Goal: Contribute content

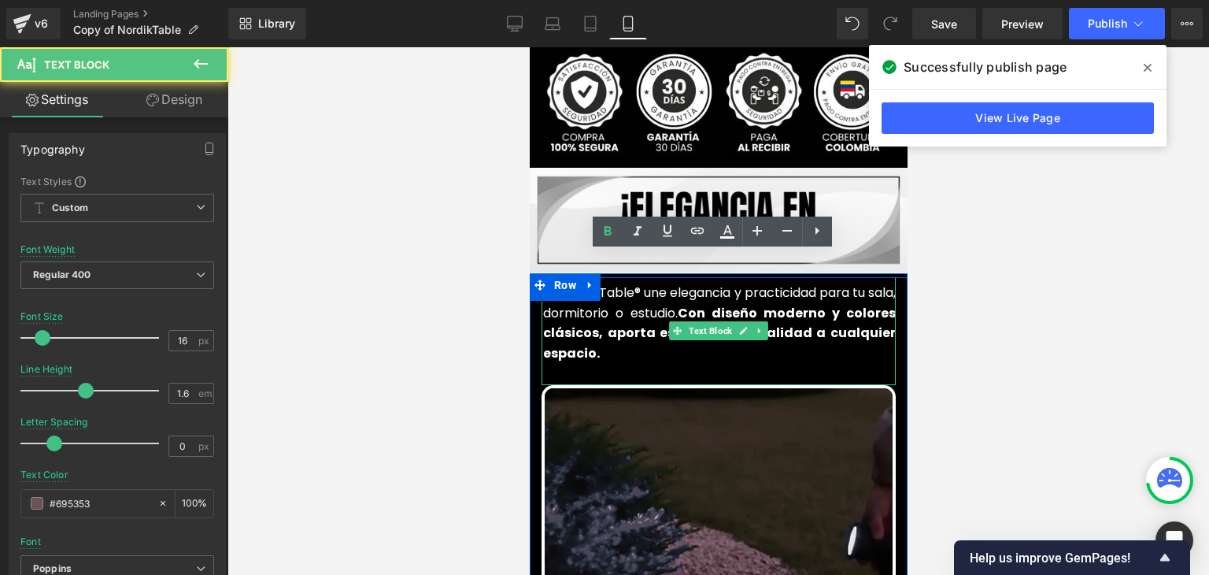
click at [592, 287] on font "La NordikTable® une elegancia y practicidad para tu sala, dormitorio o estudio.…" at bounding box center [719, 322] width 353 height 79
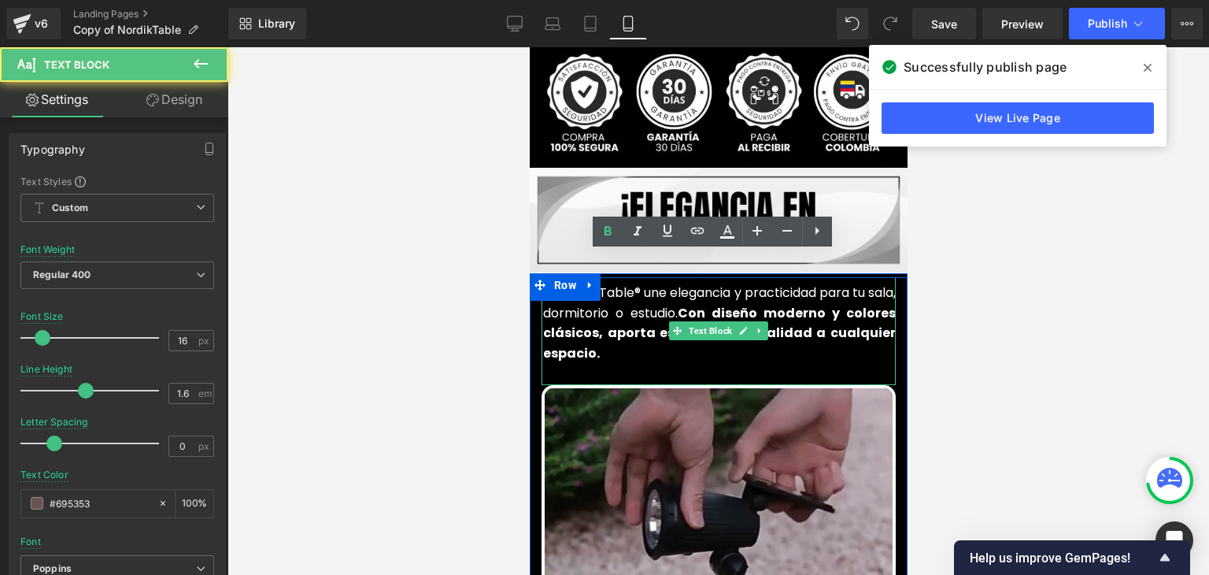
scroll to position [630, 0]
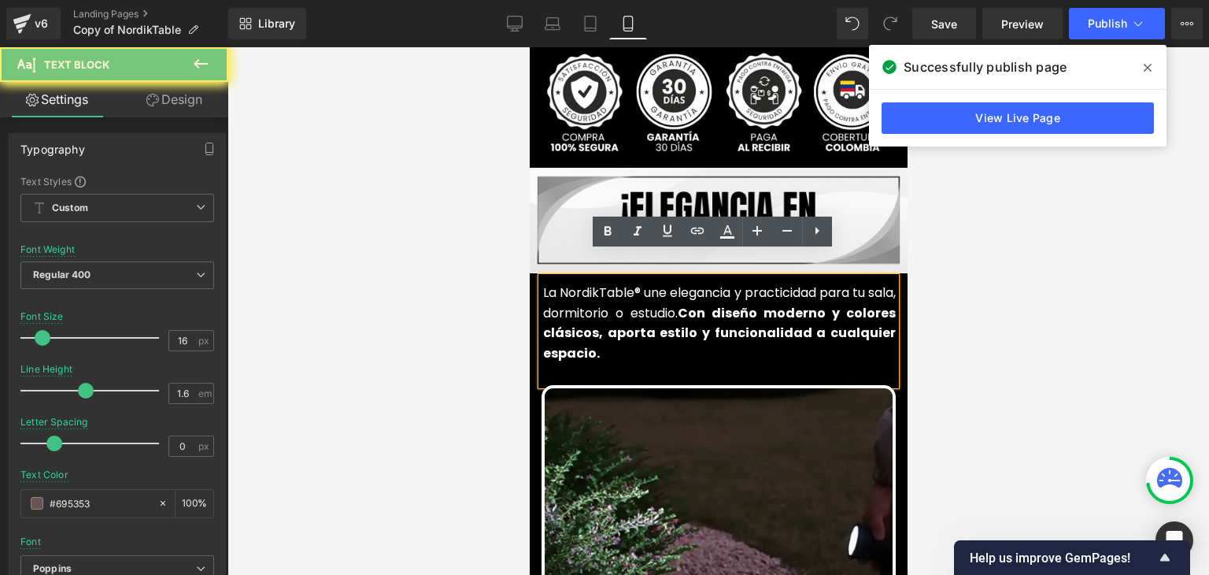
click at [592, 287] on font "La NordikTable® une elegancia y practicidad para tu sala, dormitorio o estudio.…" at bounding box center [719, 322] width 353 height 79
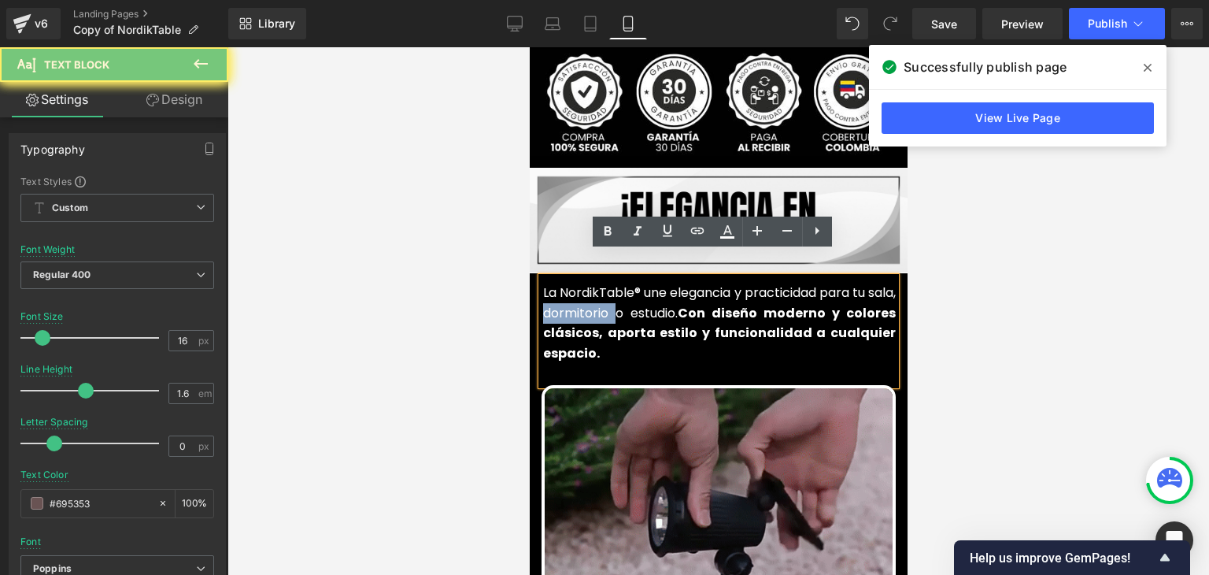
click at [592, 287] on font "La NordikTable® une elegancia y practicidad para tu sala, dormitorio o estudio.…" at bounding box center [719, 322] width 353 height 79
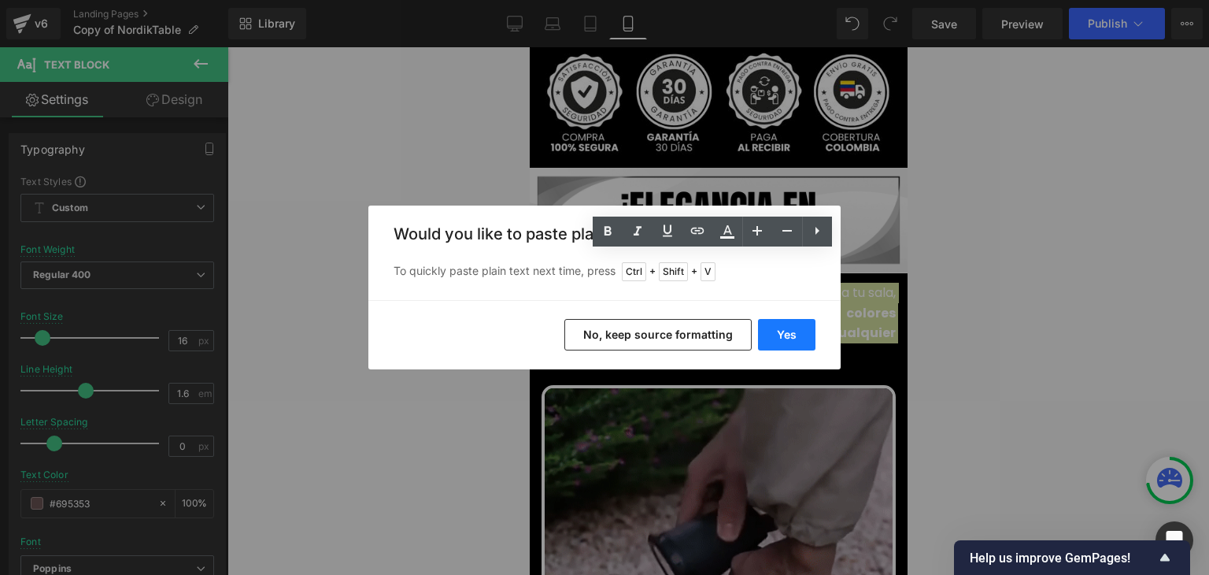
click at [784, 327] on button "Yes" at bounding box center [786, 334] width 57 height 31
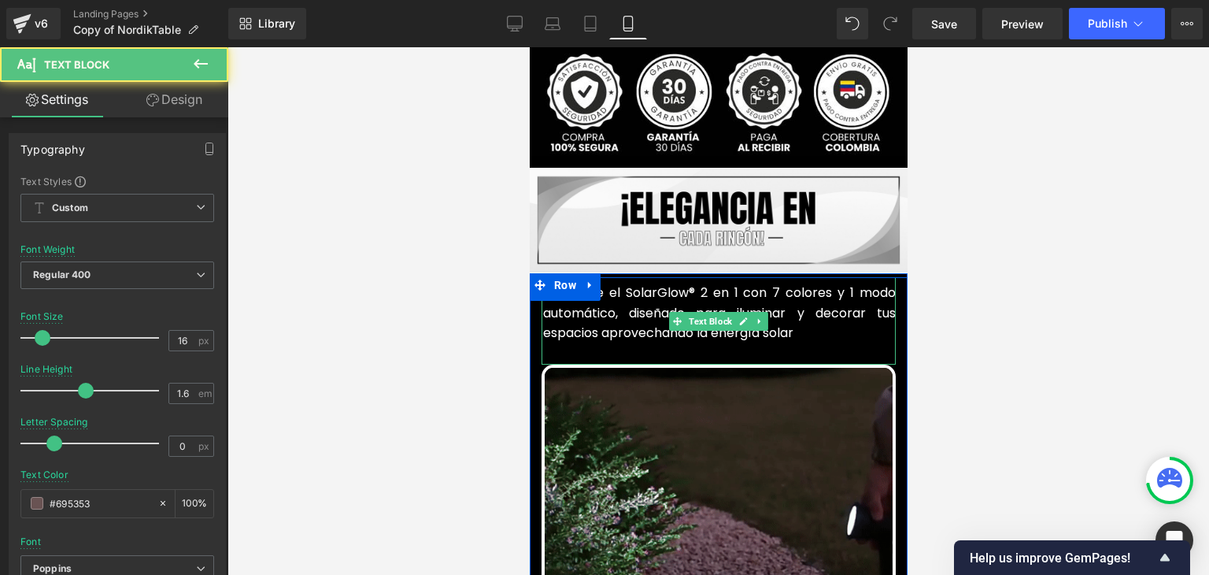
click at [657, 313] on font "Descubre el SolarGlow® 2 en 1 con 7 colores y 1 modo automático, diseñado para …" at bounding box center [719, 312] width 353 height 58
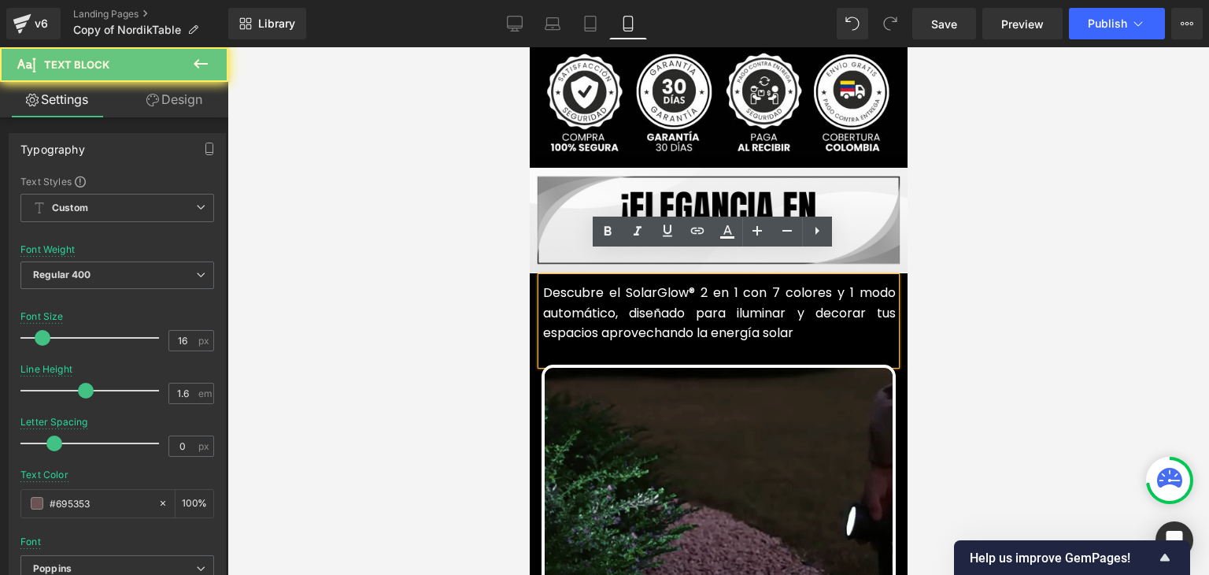
click at [798, 311] on p "Descubre el SolarGlow® 2 en 1 con 7 colores y 1 modo automático, diseñado para …" at bounding box center [719, 313] width 353 height 61
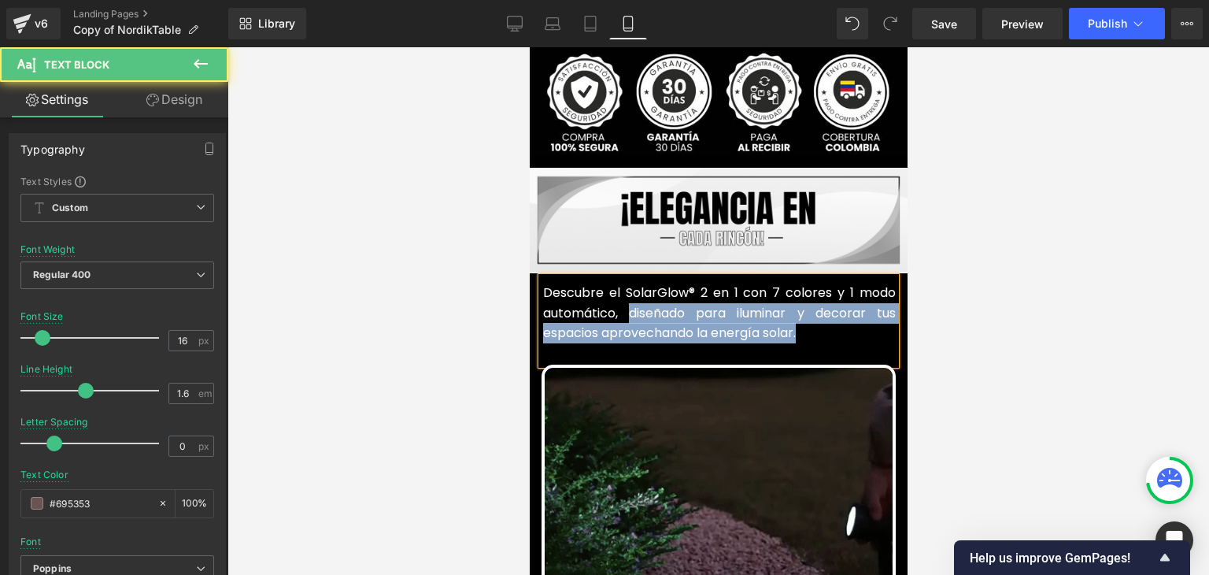
drag, startPoint x: 798, startPoint y: 308, endPoint x: 623, endPoint y: 292, distance: 175.5
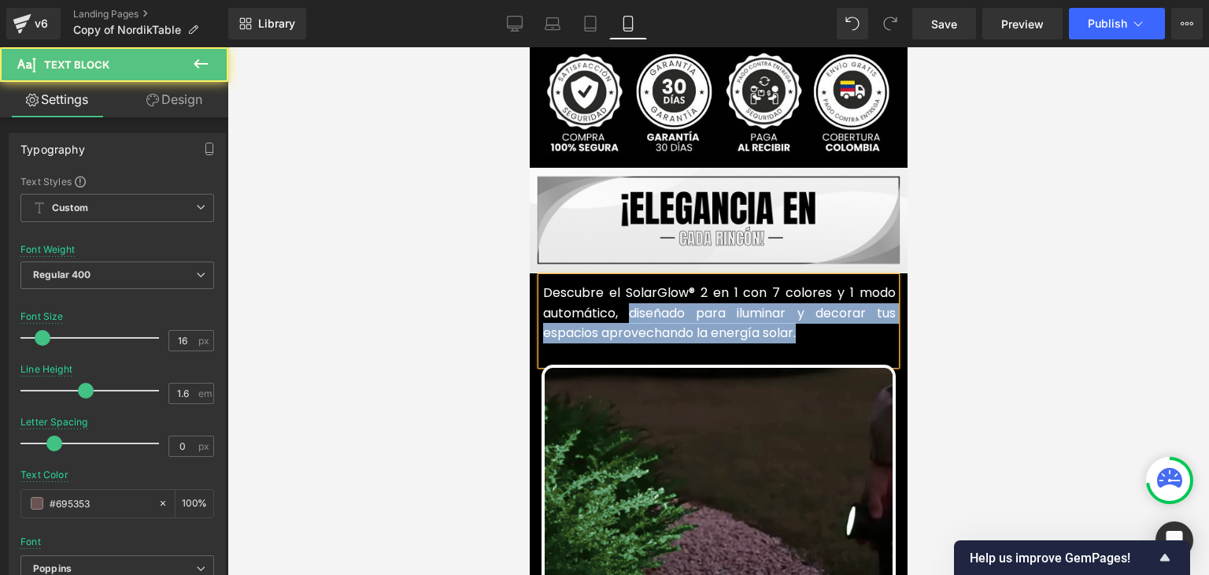
click at [623, 292] on p "Descubre el SolarGlow® 2 en 1 con 7 colores y 1 modo automático, diseñado para …" at bounding box center [719, 313] width 353 height 61
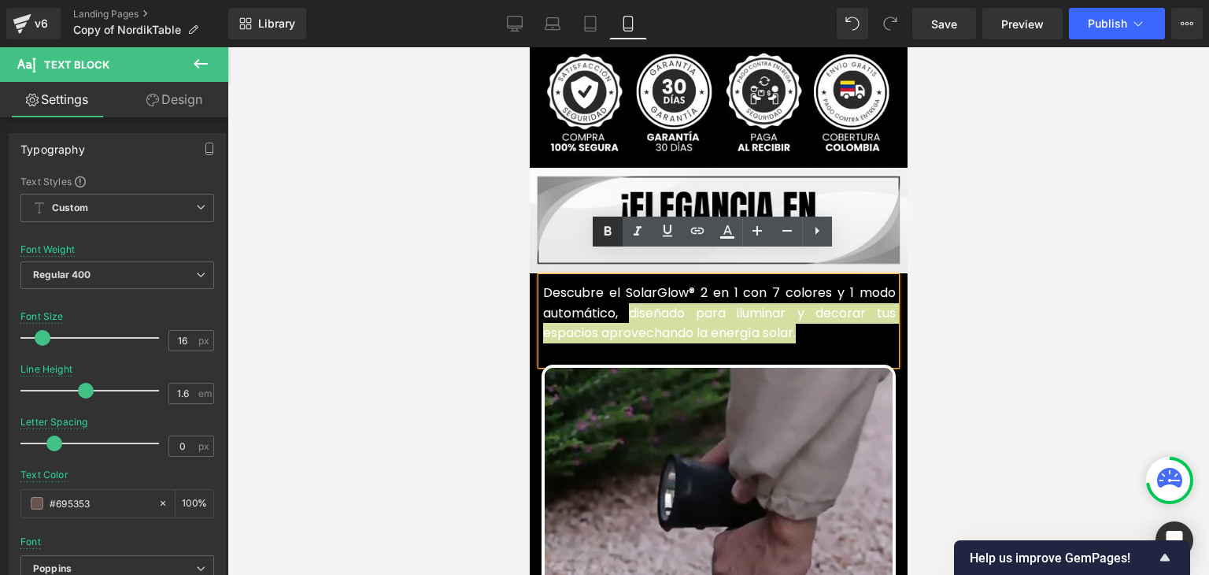
click at [607, 237] on icon at bounding box center [607, 231] width 19 height 19
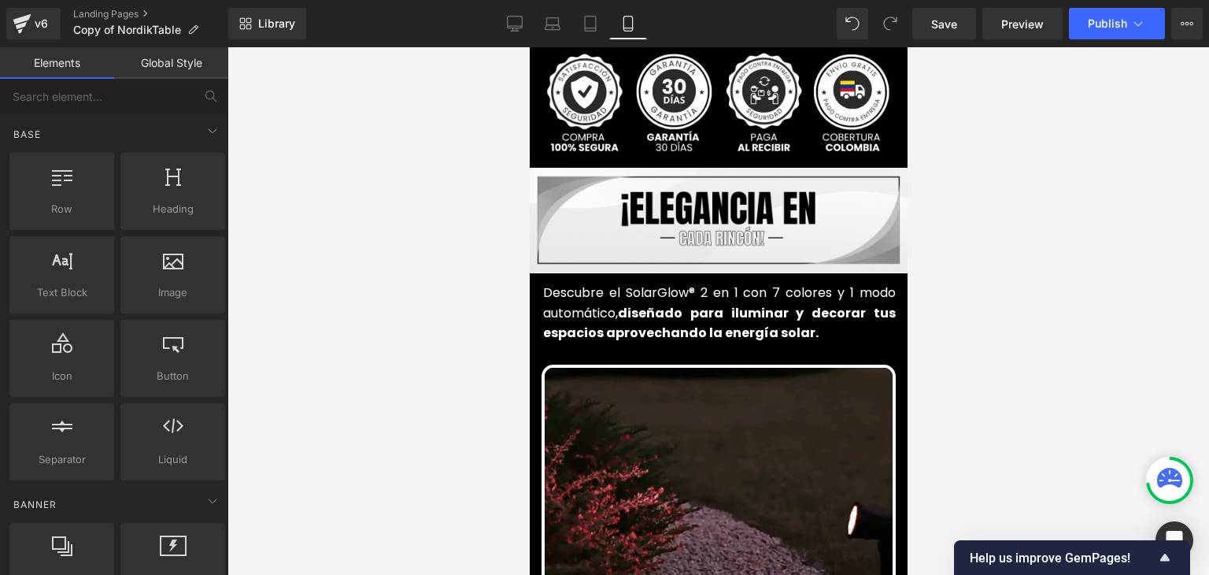
click at [967, 214] on div at bounding box center [719, 311] width 982 height 528
click at [1092, 24] on span "Publish" at bounding box center [1107, 23] width 39 height 13
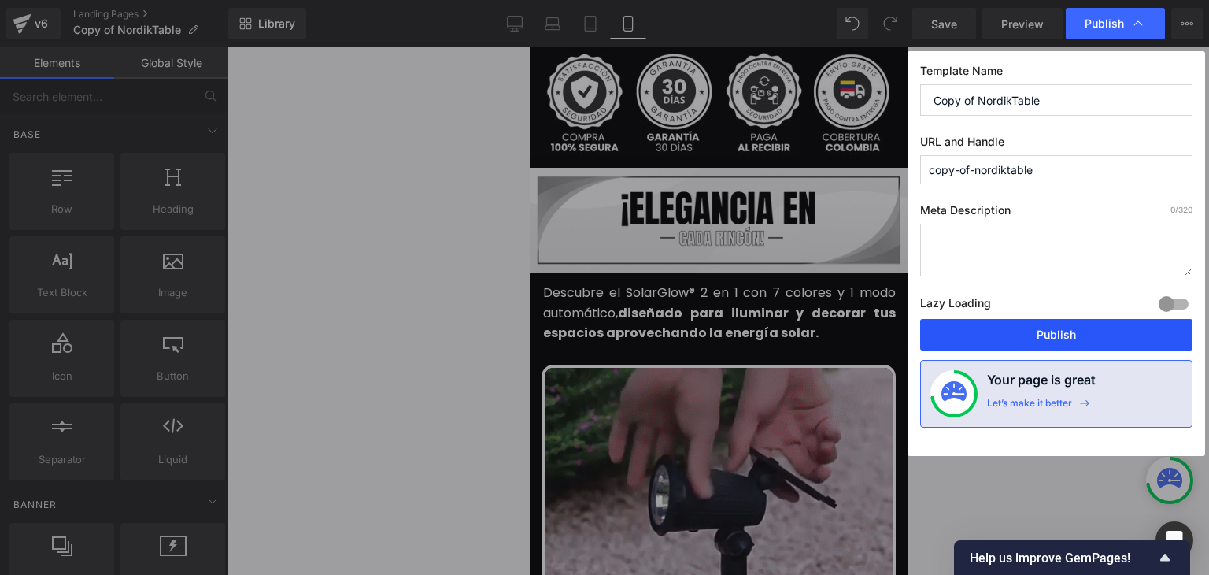
click at [1050, 335] on button "Publish" at bounding box center [1056, 334] width 272 height 31
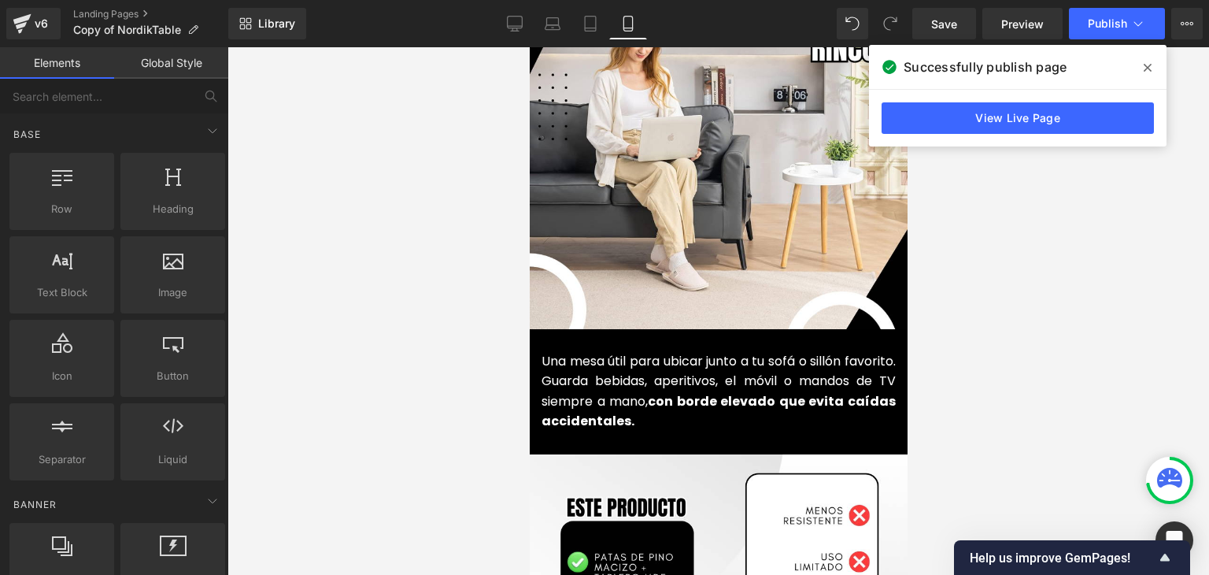
scroll to position [1811, 0]
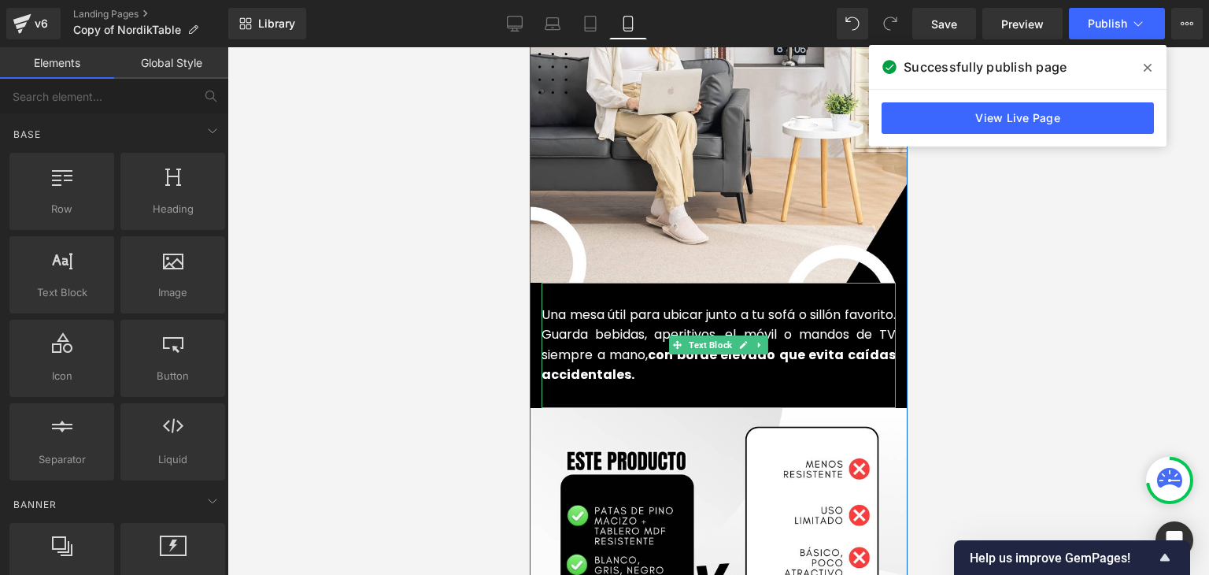
click at [606, 311] on font "Una mesa útil para ubicar junto a tu sofá o sillón favorito. Guarda bebidas, ap…" at bounding box center [718, 345] width 354 height 79
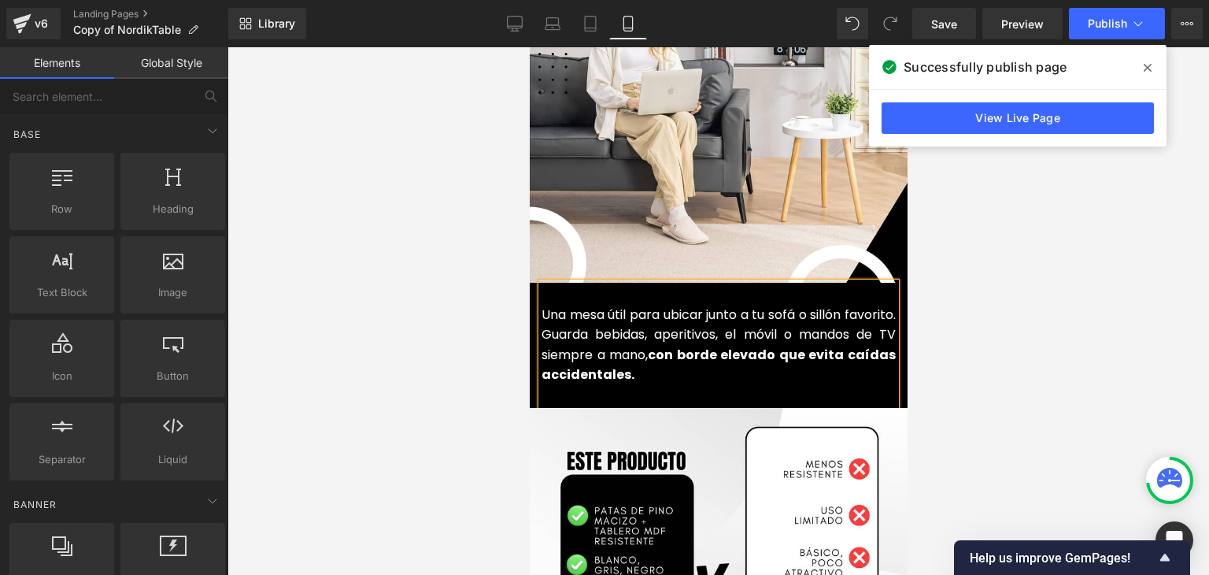
click at [606, 311] on font "Una mesa útil para ubicar junto a tu sofá o sillón favorito. Guarda bebidas, ap…" at bounding box center [718, 345] width 354 height 79
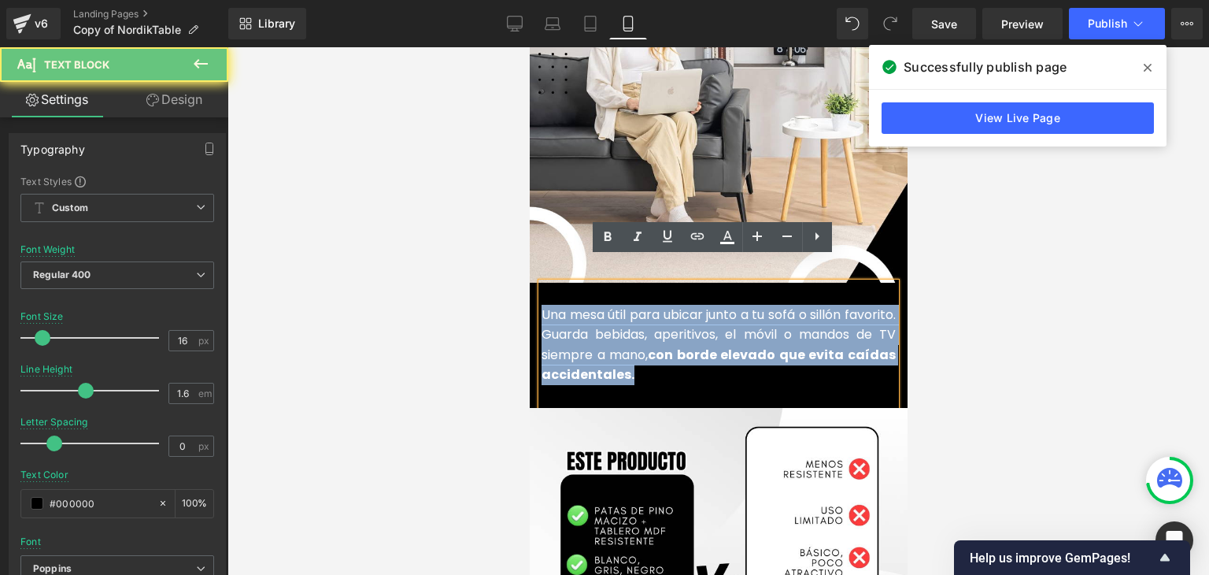
click at [606, 311] on font "Una mesa útil para ubicar junto a tu sofá o sillón favorito. Guarda bebidas, ap…" at bounding box center [718, 345] width 354 height 79
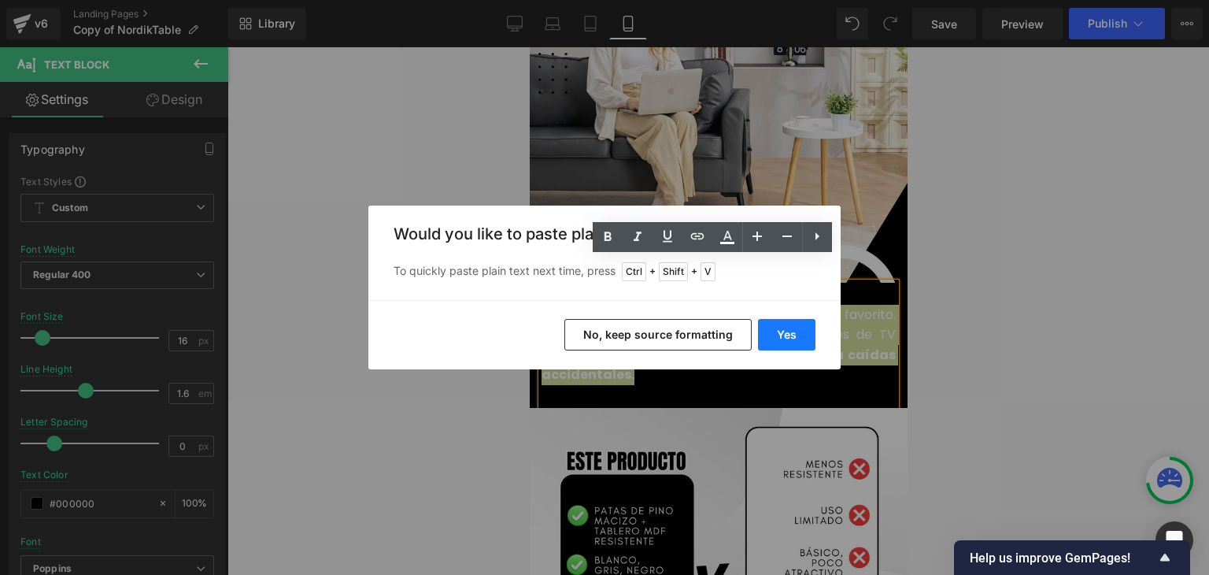
click at [774, 333] on button "Yes" at bounding box center [786, 334] width 57 height 31
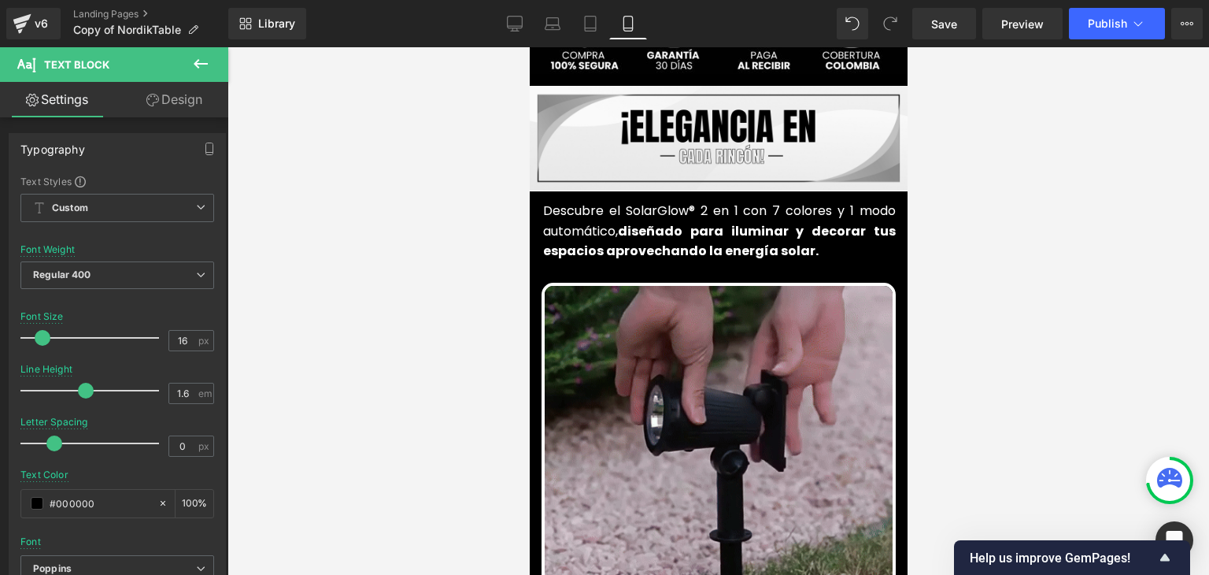
scroll to position [709, 0]
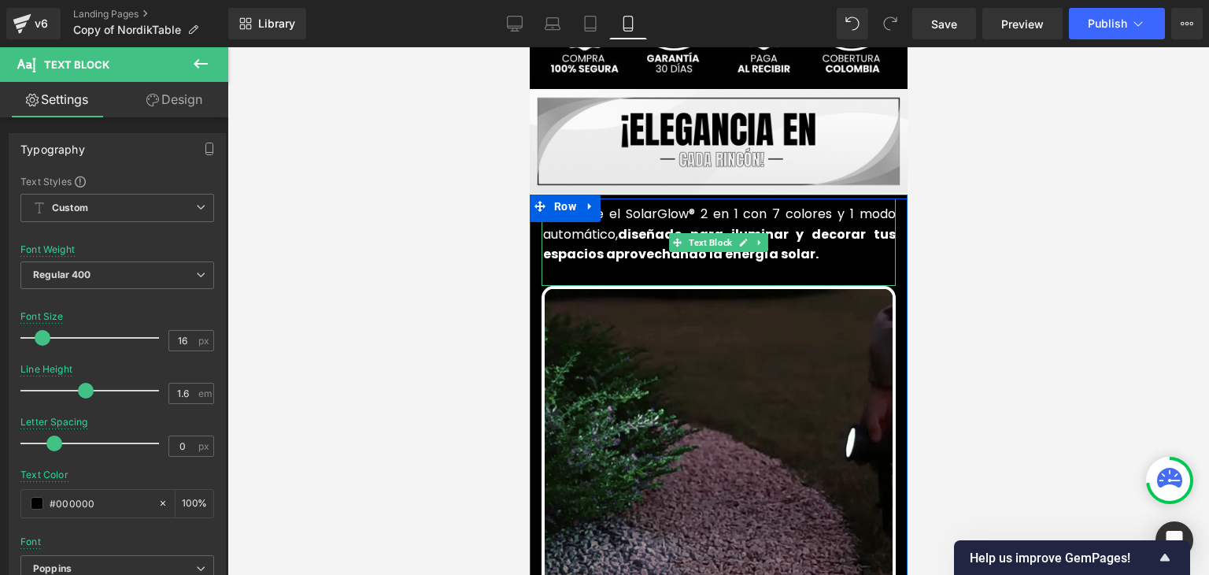
click at [599, 214] on font "Descubre el SolarGlow® 2 en 1 con 7 colores y 1 modo automático, diseñado para …" at bounding box center [719, 234] width 353 height 58
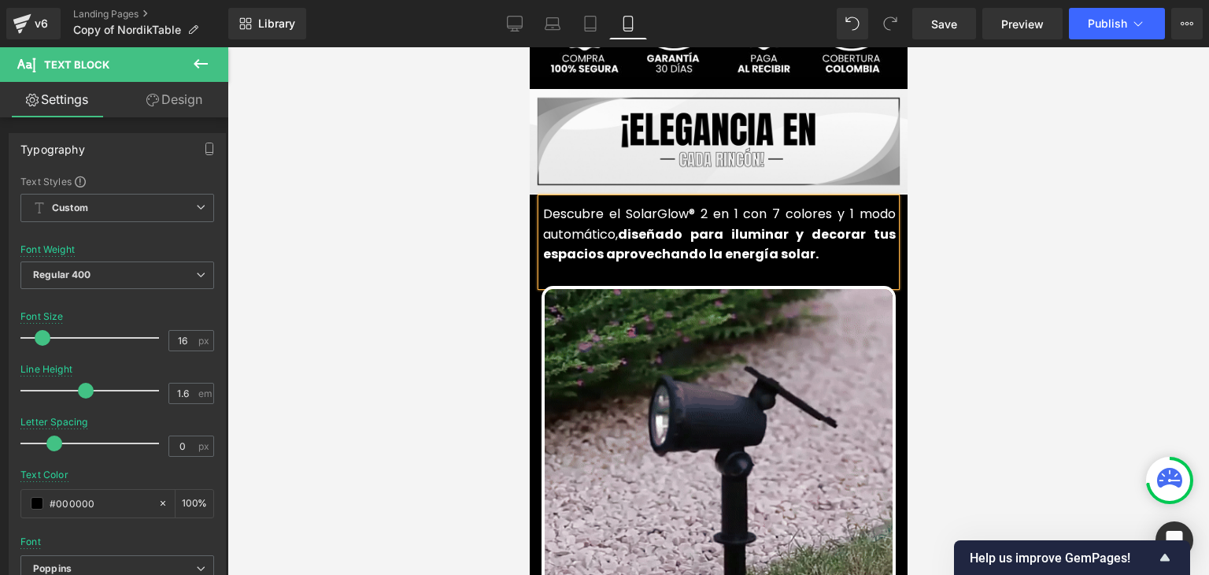
click at [599, 214] on font "Descubre el SolarGlow® 2 en 1 con 7 colores y 1 modo automático, diseñado para …" at bounding box center [719, 234] width 353 height 58
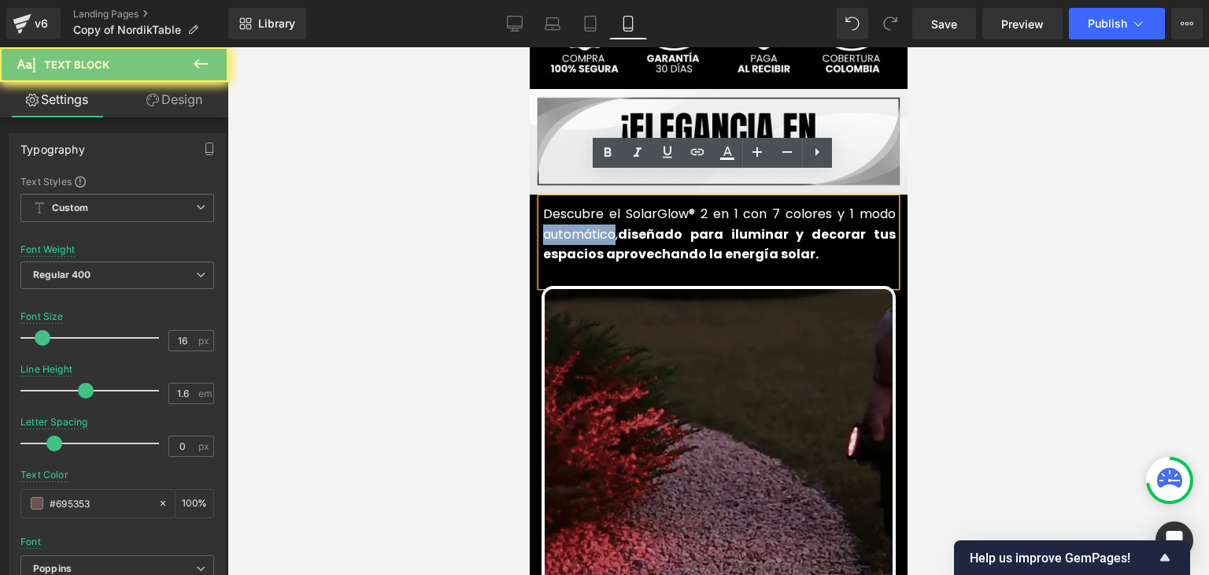
click at [599, 214] on font "Descubre el SolarGlow® 2 en 1 con 7 colores y 1 modo automático, diseñado para …" at bounding box center [719, 234] width 353 height 58
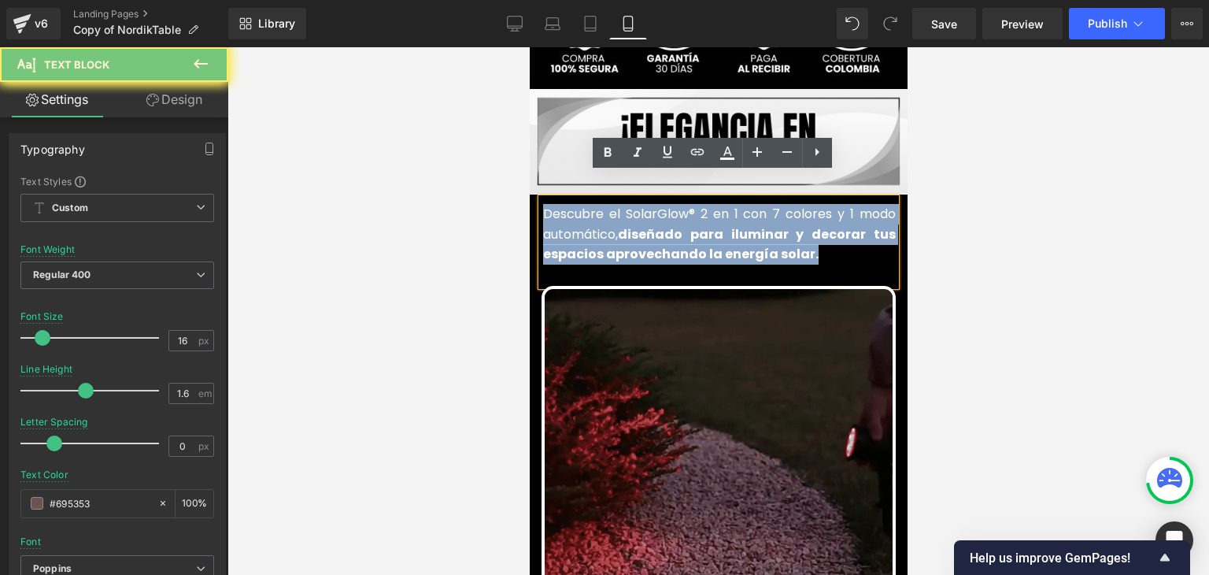
click at [599, 214] on font "Descubre el SolarGlow® 2 en 1 con 7 colores y 1 modo automático, diseñado para …" at bounding box center [719, 234] width 353 height 58
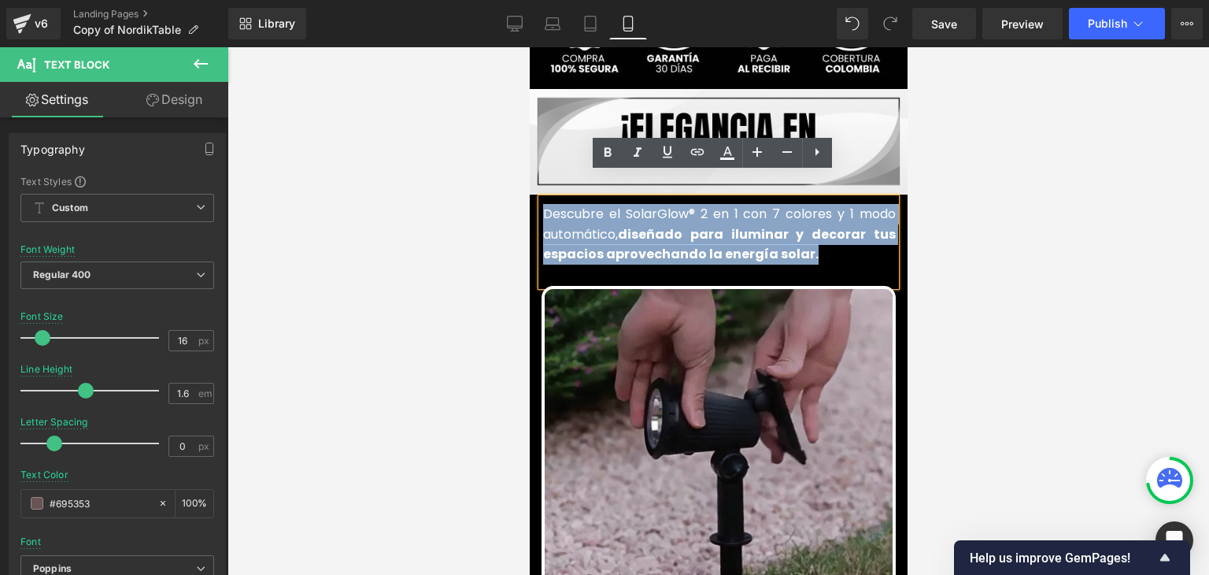
copy font "Descubre el SolarGlow® 2 en 1 con 7 colores y 1 modo automático, diseñado para …"
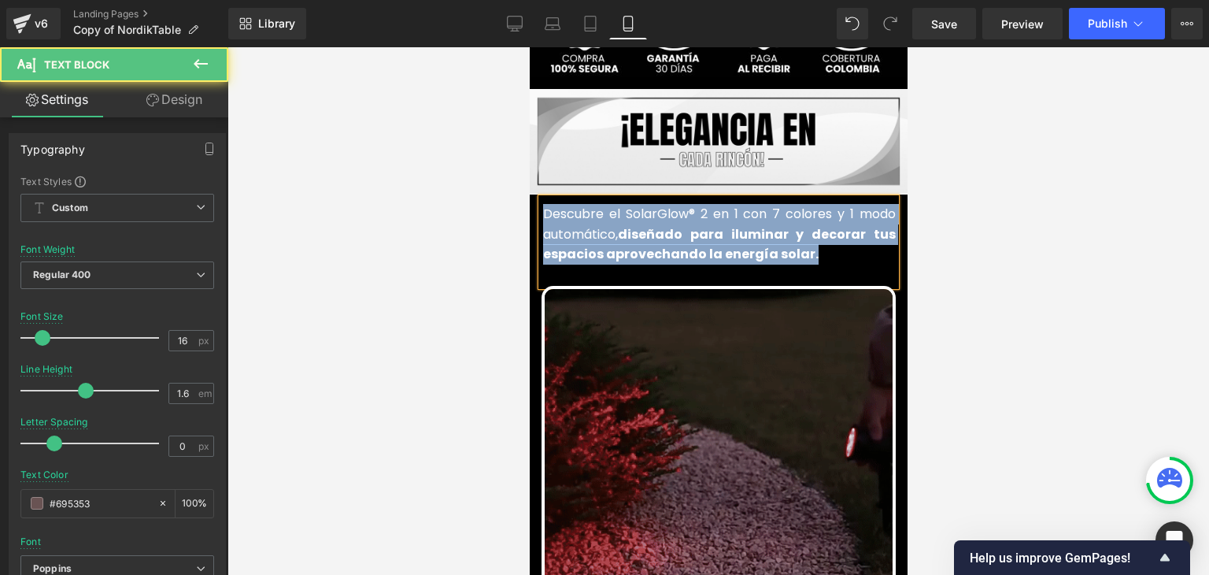
click at [639, 225] on strong "diseñado para iluminar y decorar tus espacios aprovechando la energía solar." at bounding box center [719, 244] width 353 height 39
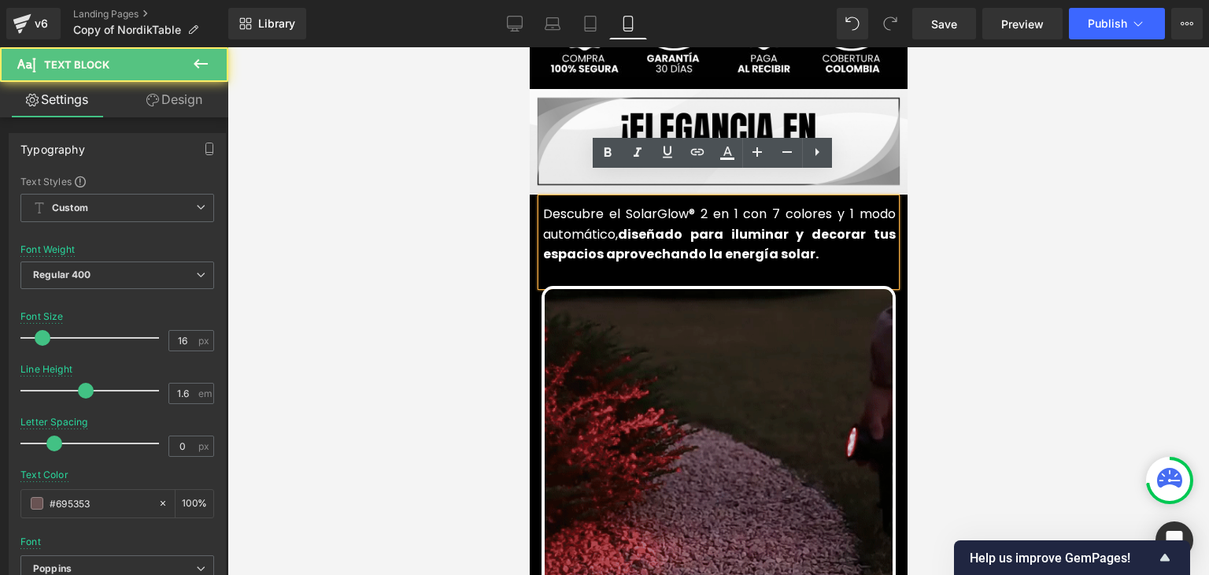
click at [629, 225] on strong "diseñado para iluminar y decorar tus espacios aprovechando la energía solar." at bounding box center [719, 244] width 353 height 39
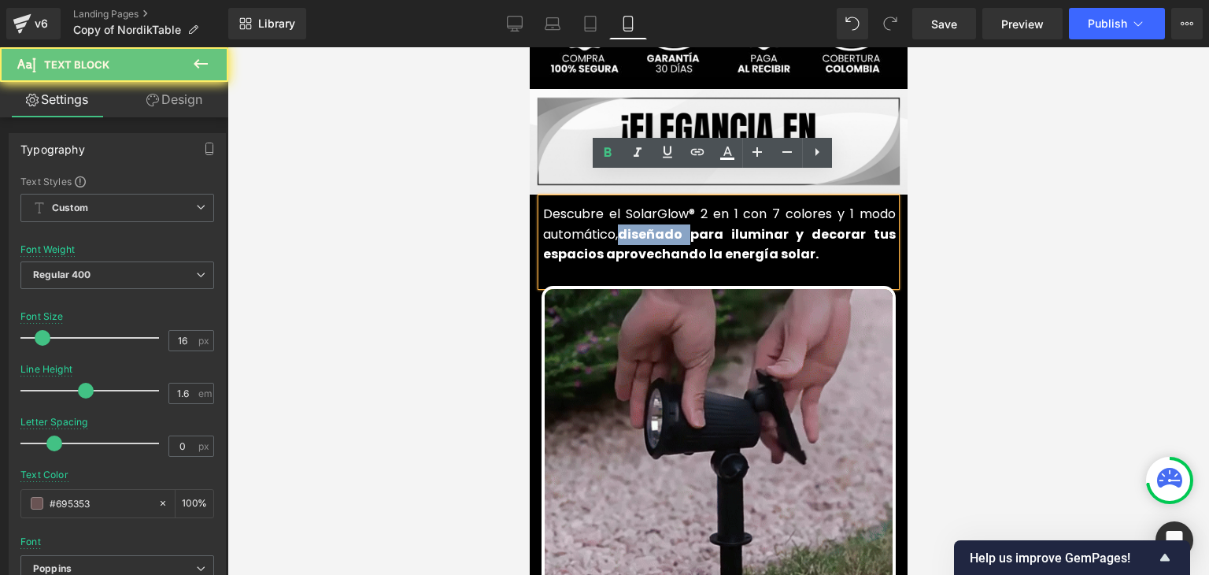
click at [629, 225] on strong "diseñado para iluminar y decorar tus espacios aprovechando la energía solar." at bounding box center [719, 244] width 353 height 39
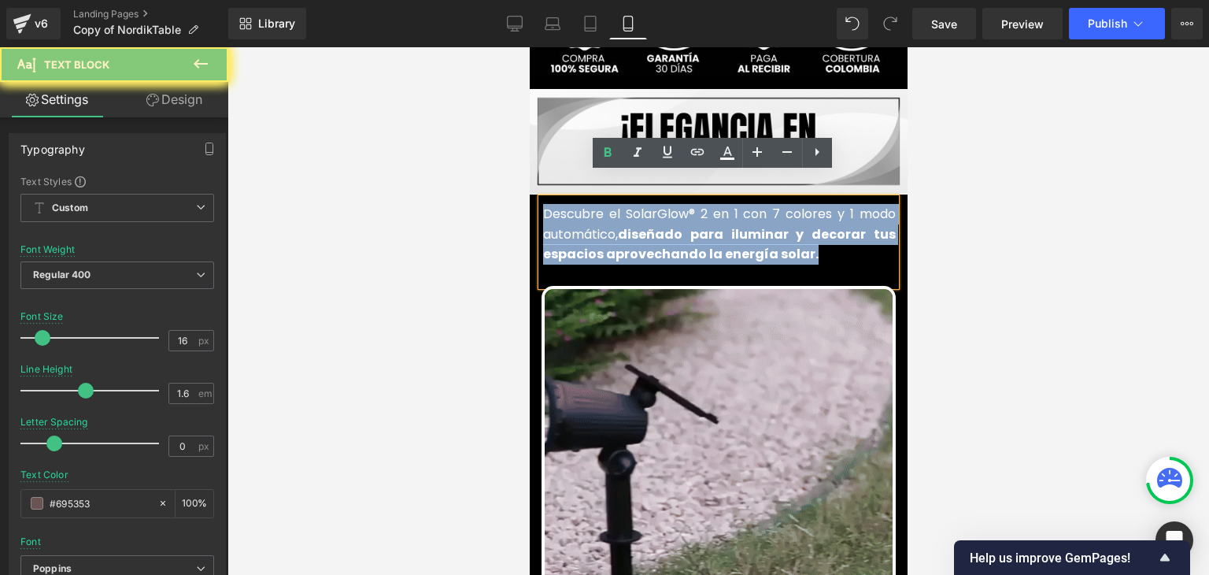
click at [629, 225] on strong "diseñado para iluminar y decorar tus espacios aprovechando la energía solar." at bounding box center [719, 244] width 353 height 39
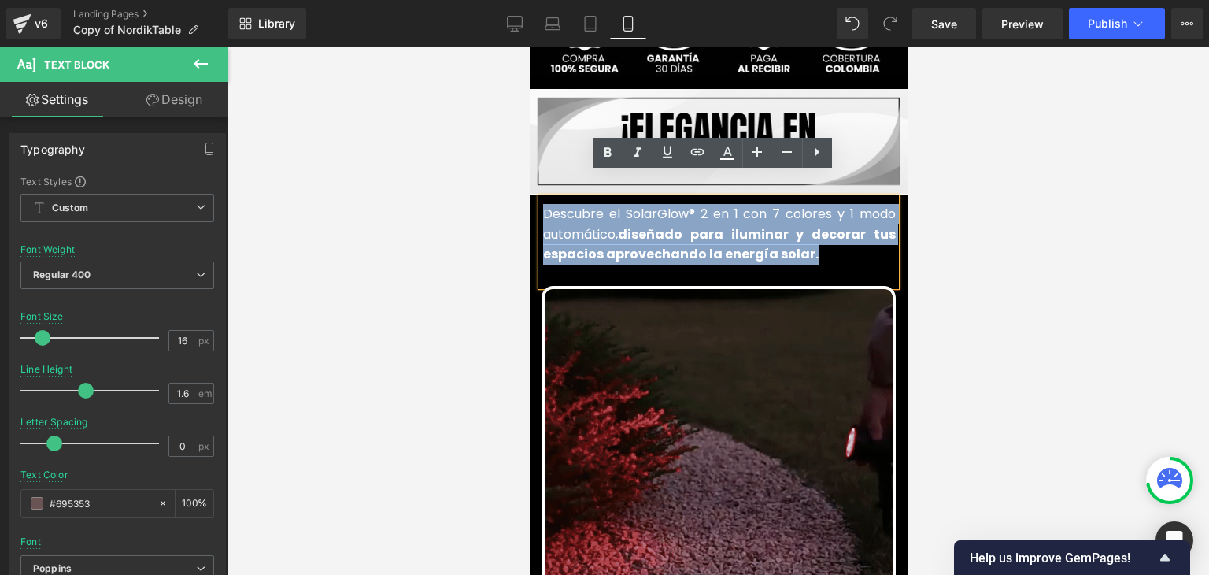
copy font "Descubre el SolarGlow® 2 en 1 con 7 colores y 1 modo automático, diseñado para …"
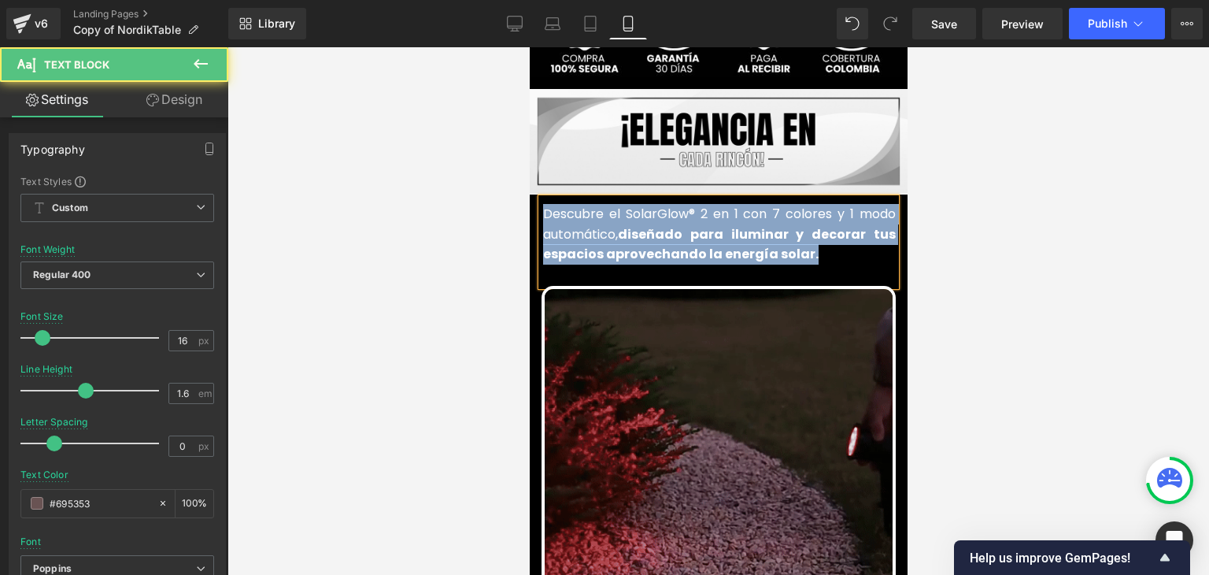
click at [572, 216] on font "Descubre el SolarGlow® 2 en 1 con 7 colores y 1 modo automático, diseñado para …" at bounding box center [719, 234] width 353 height 58
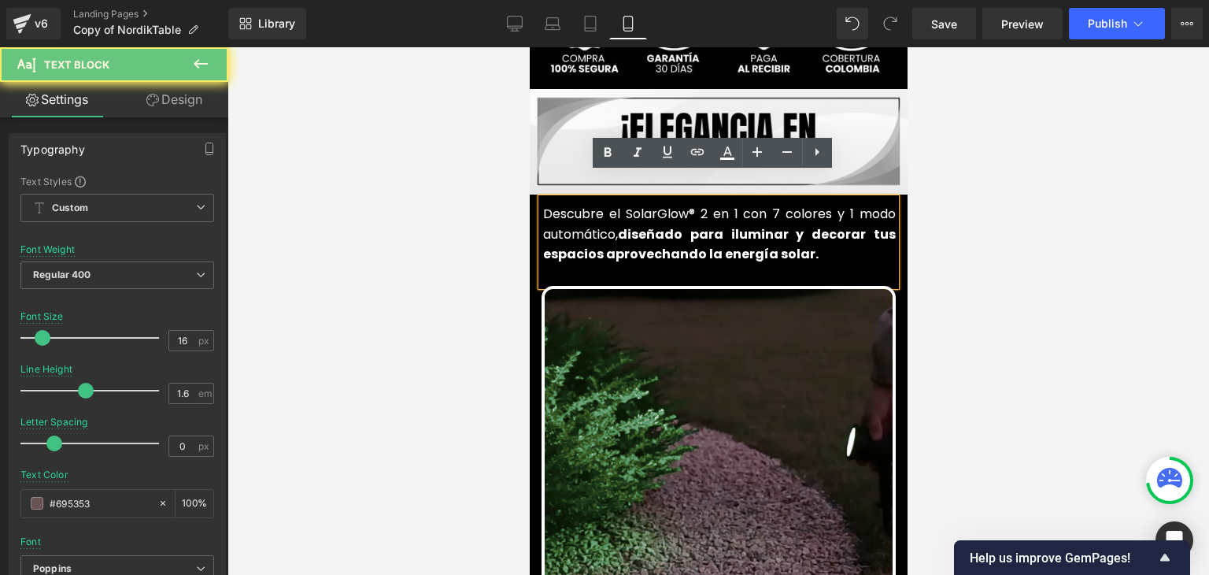
click at [593, 209] on font "Descubre el SolarGlow® 2 en 1 con 7 colores y 1 modo automático, diseñado para …" at bounding box center [719, 234] width 353 height 58
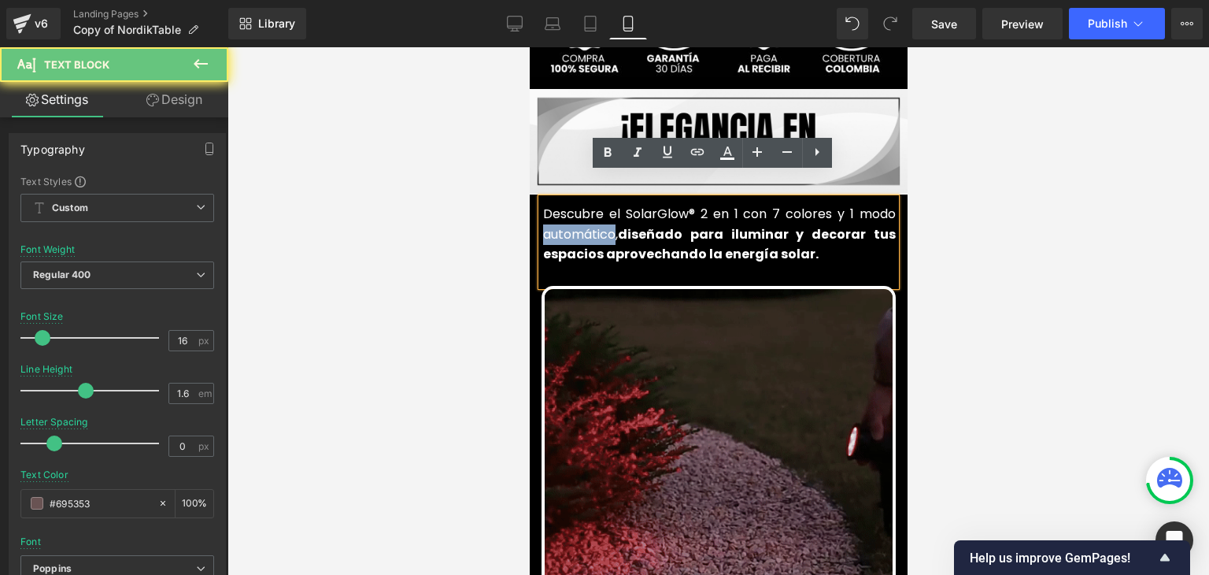
click at [593, 209] on font "Descubre el SolarGlow® 2 en 1 con 7 colores y 1 modo automático, diseñado para …" at bounding box center [719, 234] width 353 height 58
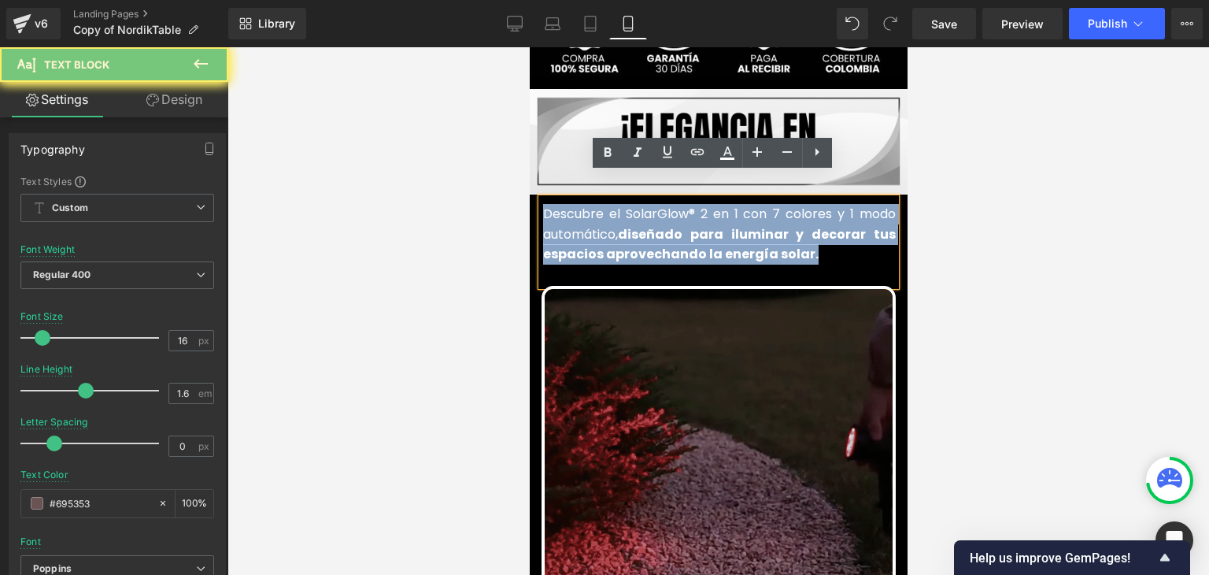
click at [593, 209] on font "Descubre el SolarGlow® 2 en 1 con 7 colores y 1 modo automático, diseñado para …" at bounding box center [719, 234] width 353 height 58
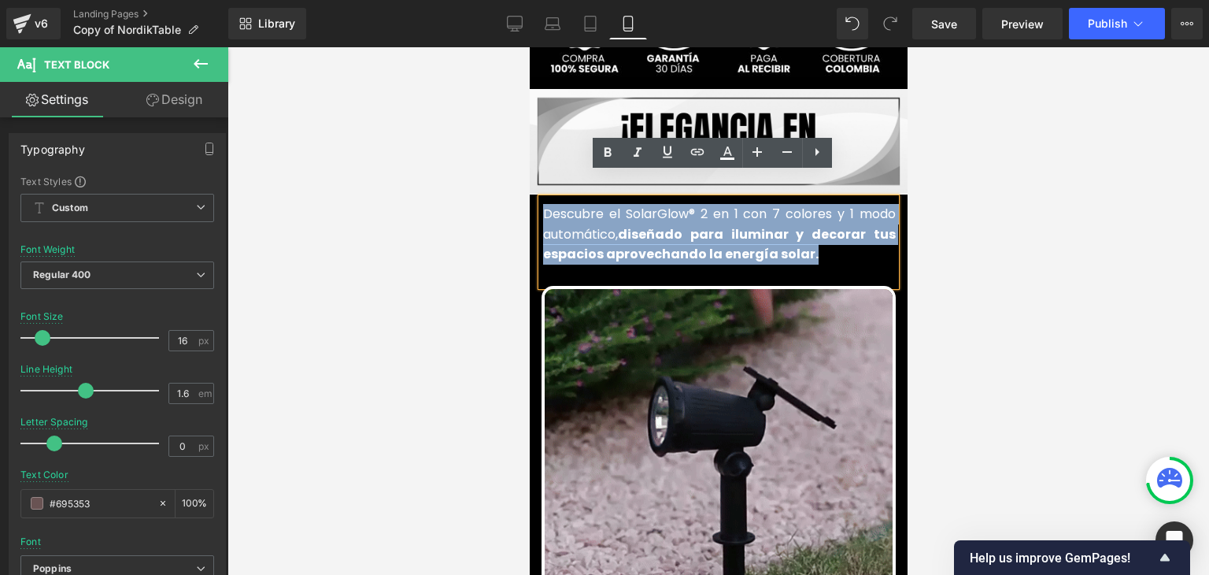
copy font "Descubre el SolarGlow® 2 en 1 con 7 colores y 1 modo automático, diseñado para …"
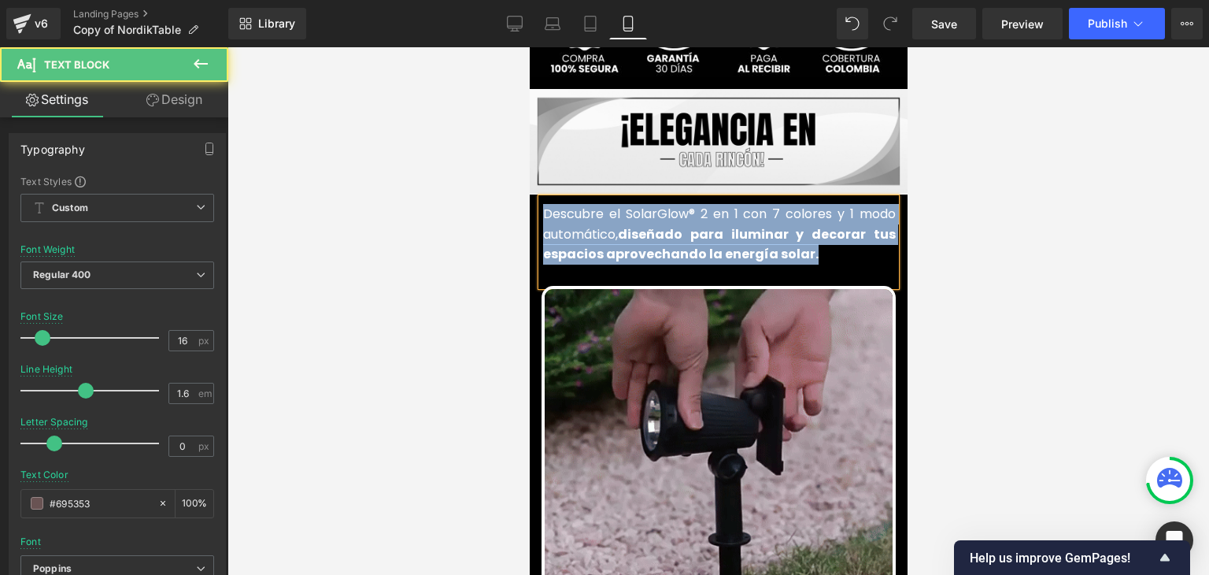
click at [662, 243] on div "Descubre el SolarGlow® 2 en 1 con 7 colores y 1 modo automático, diseñado para …" at bounding box center [718, 241] width 354 height 87
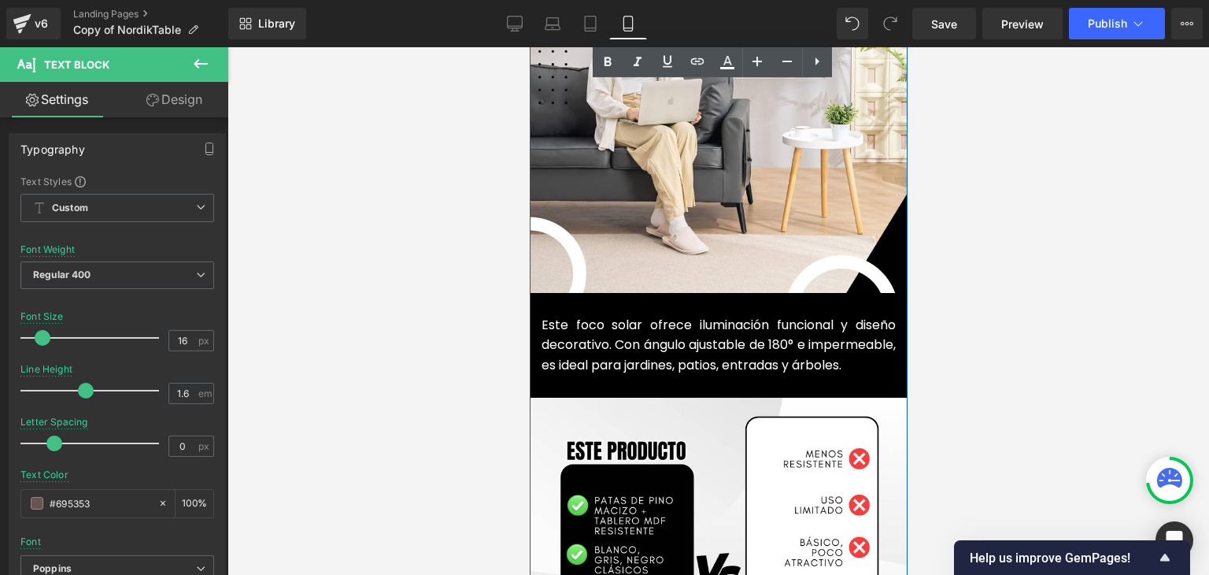
scroll to position [1811, 0]
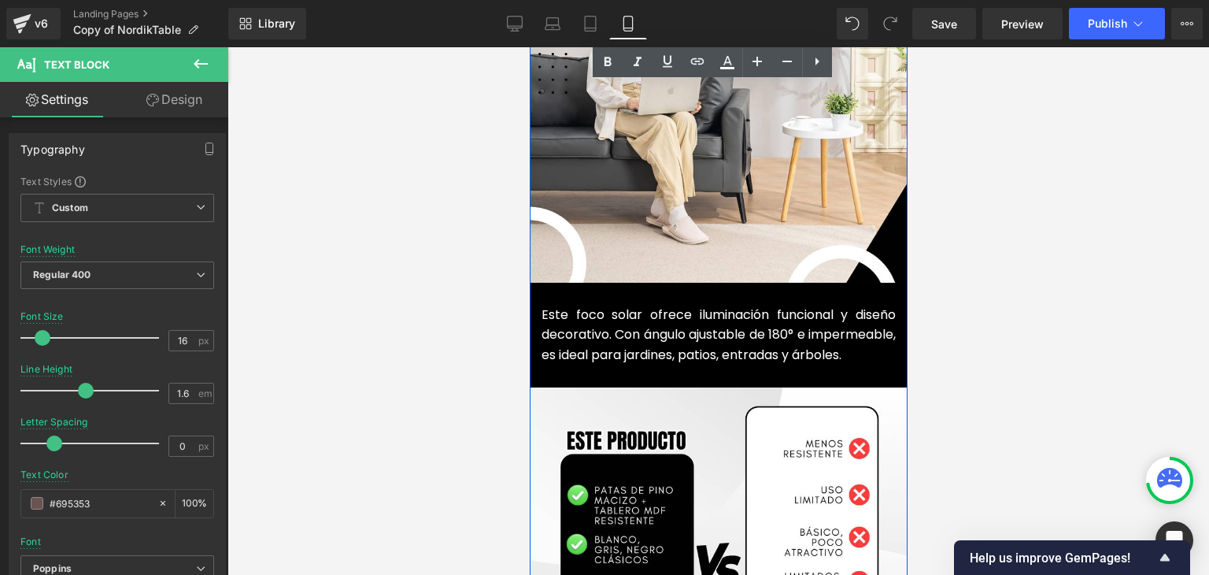
click at [572, 309] on font "Este foco solar ofrece iluminación funcional y diseño decorativo. Con ángulo aj…" at bounding box center [718, 335] width 354 height 58
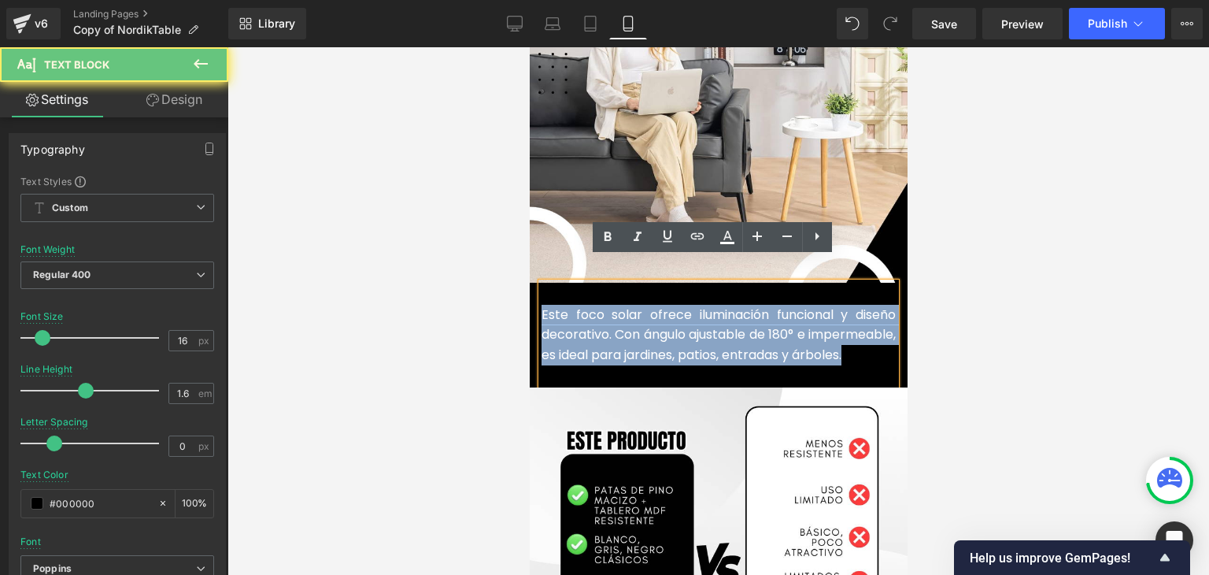
click at [572, 309] on font "Este foco solar ofrece iluminación funcional y diseño decorativo. Con ángulo aj…" at bounding box center [718, 335] width 354 height 58
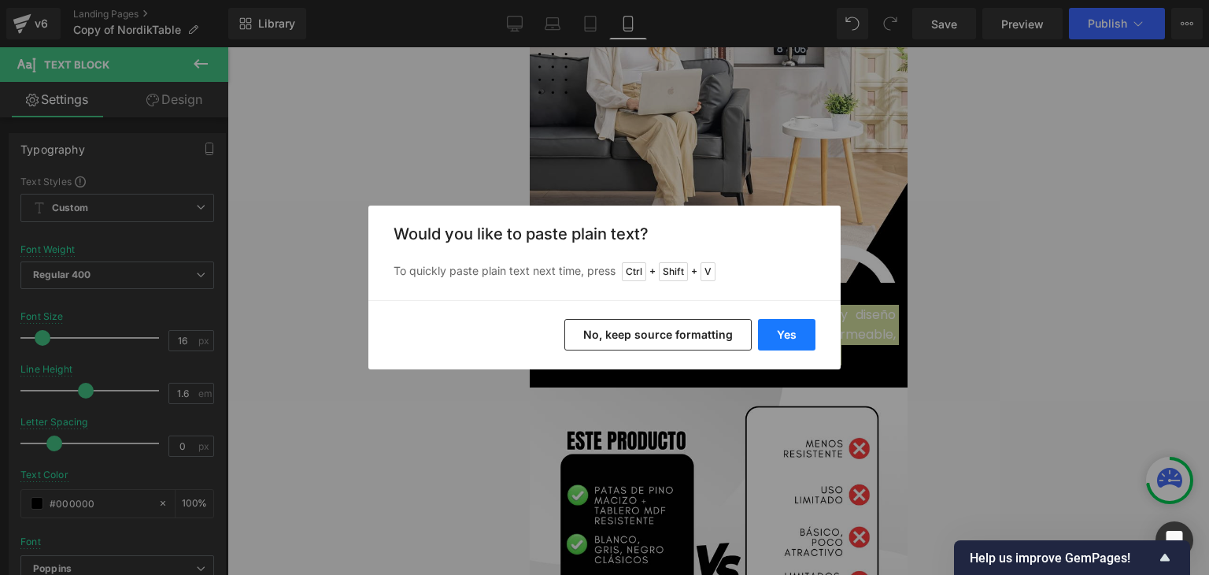
drag, startPoint x: 782, startPoint y: 328, endPoint x: 189, endPoint y: 273, distance: 595.5
click at [782, 328] on button "Yes" at bounding box center [786, 334] width 57 height 31
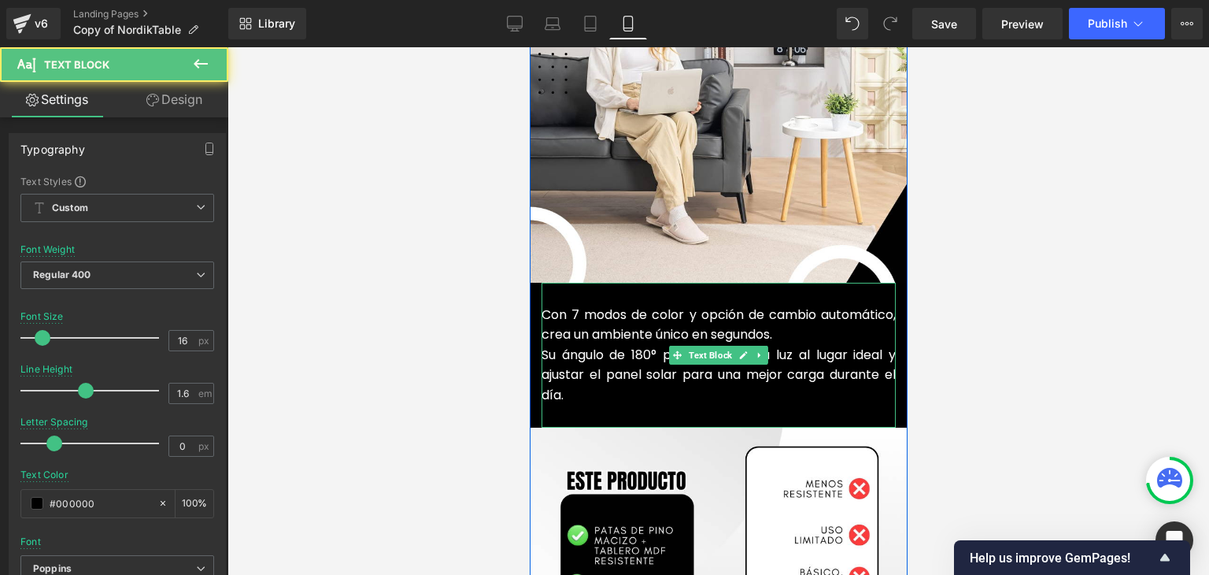
click at [557, 346] on font "Su ángulo de 180° permite dirigir la luz al lugar ideal y ajustar el panel sola…" at bounding box center [718, 375] width 354 height 58
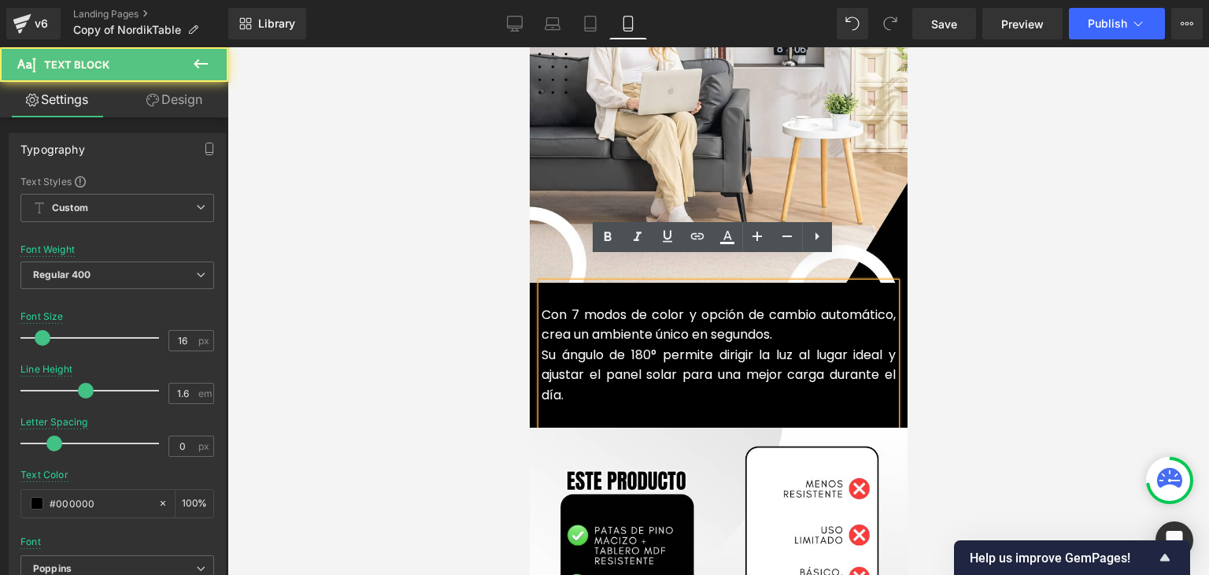
click at [541, 346] on font "Su ángulo de 180° permite dirigir la luz al lugar ideal y ajustar el panel sola…" at bounding box center [718, 375] width 354 height 58
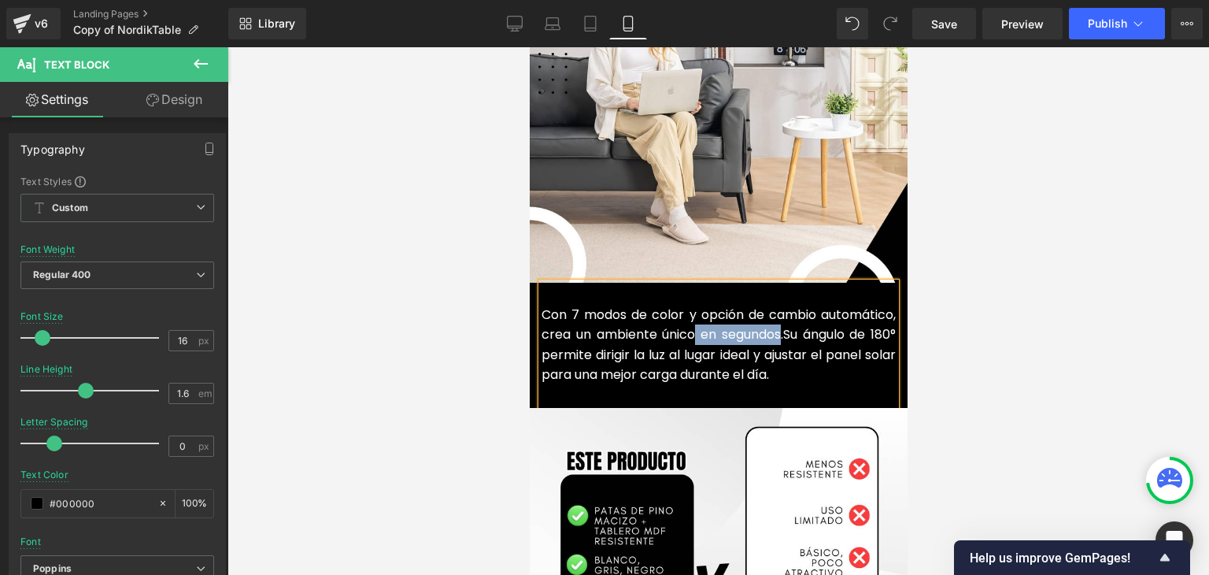
drag, startPoint x: 769, startPoint y: 313, endPoint x: 687, endPoint y: 315, distance: 82.7
click at [687, 315] on font "Con 7 modos de color y opción de cambio automático, crea un ambiente único en s…" at bounding box center [718, 325] width 354 height 39
click at [739, 349] on p "Con 7 modos de color y opción de cambio automático, crea un ambiente único. Su …" at bounding box center [718, 345] width 354 height 80
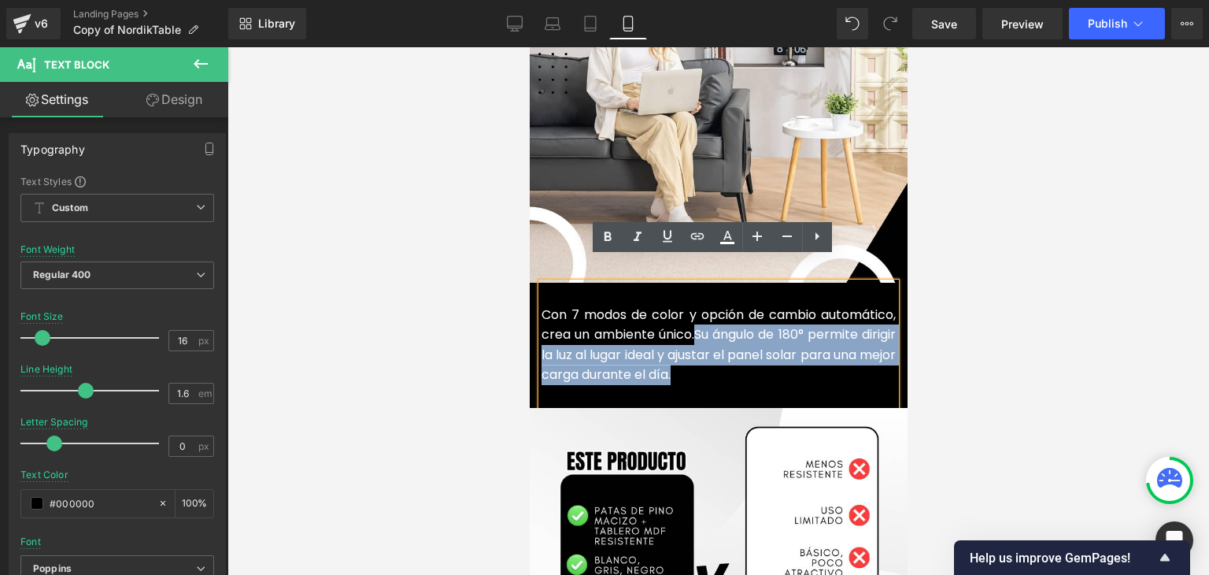
drag, startPoint x: 743, startPoint y: 349, endPoint x: 712, endPoint y: 310, distance: 49.3
click at [712, 310] on p "Con 7 modos de color y opción de cambio automático, crea un ambiente único. Su …" at bounding box center [718, 345] width 354 height 80
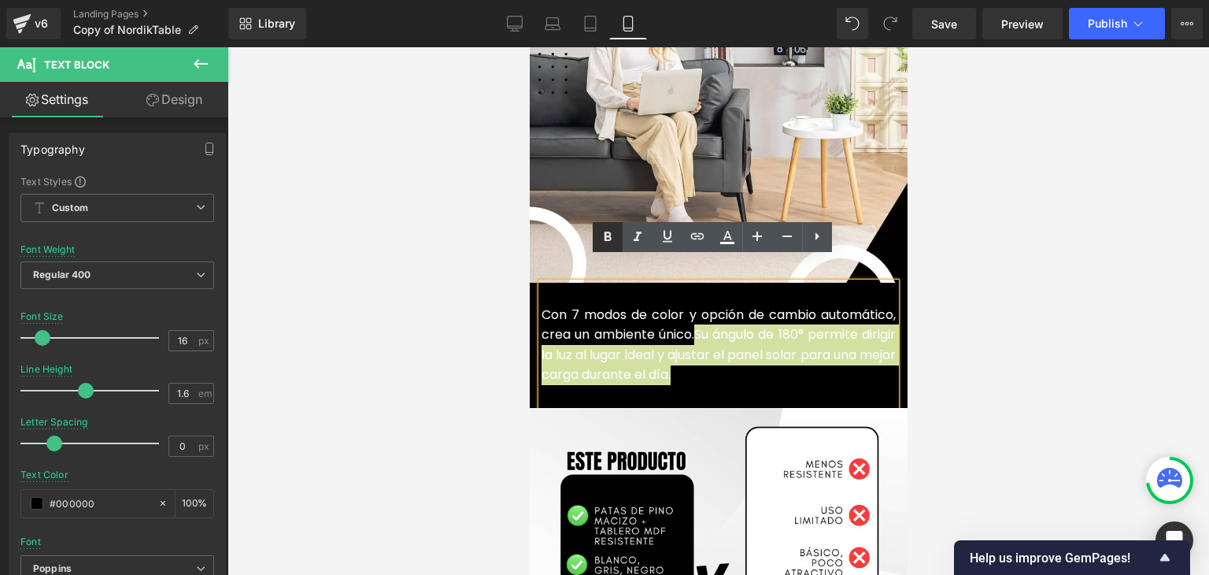
click at [607, 236] on icon at bounding box center [608, 235] width 7 height 9
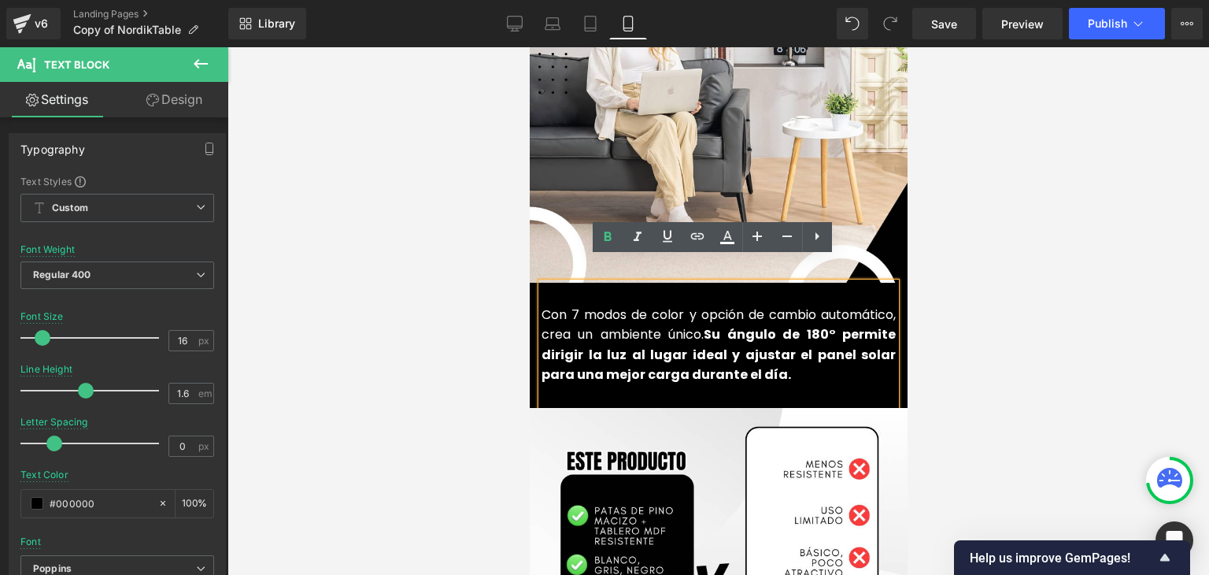
click at [996, 234] on div at bounding box center [719, 311] width 982 height 528
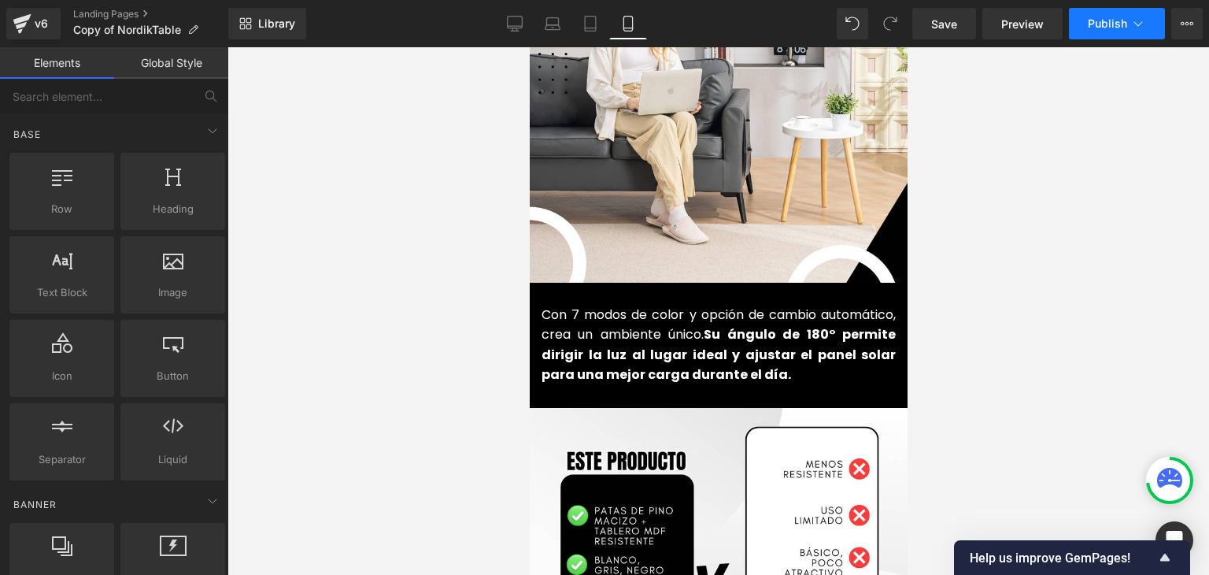
click at [1096, 13] on button "Publish" at bounding box center [1117, 23] width 96 height 31
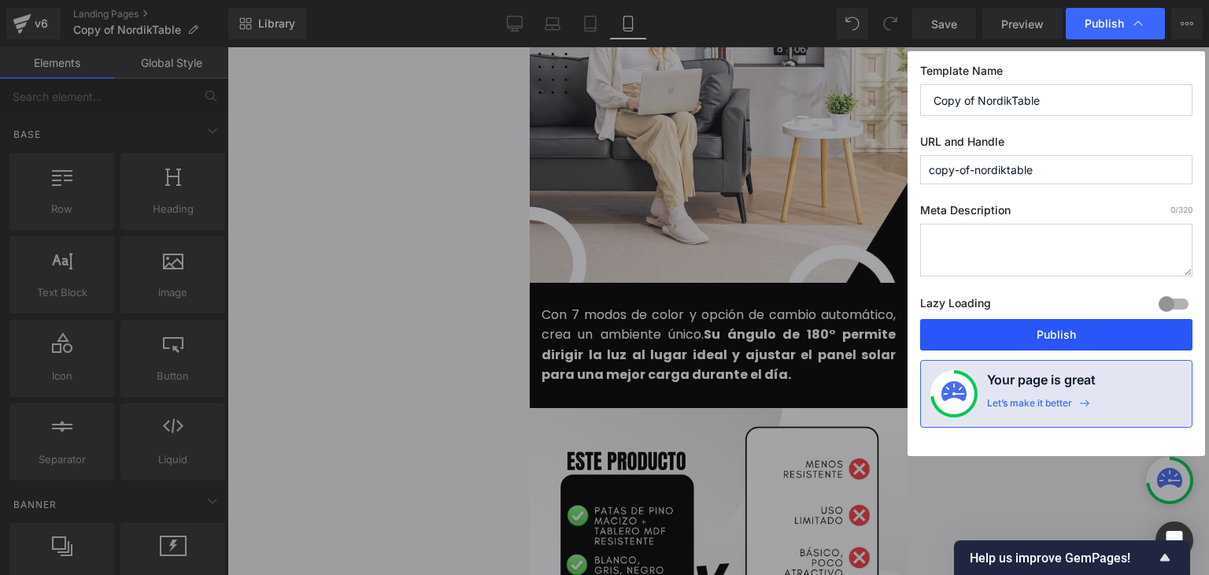
click at [1063, 324] on button "Publish" at bounding box center [1056, 334] width 272 height 31
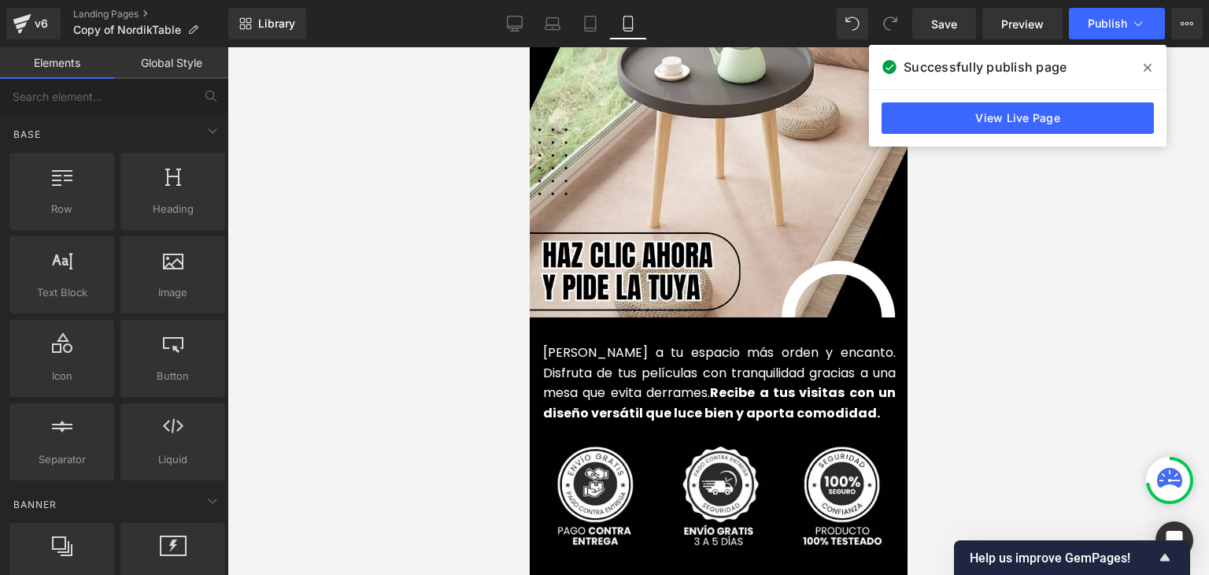
scroll to position [3701, 0]
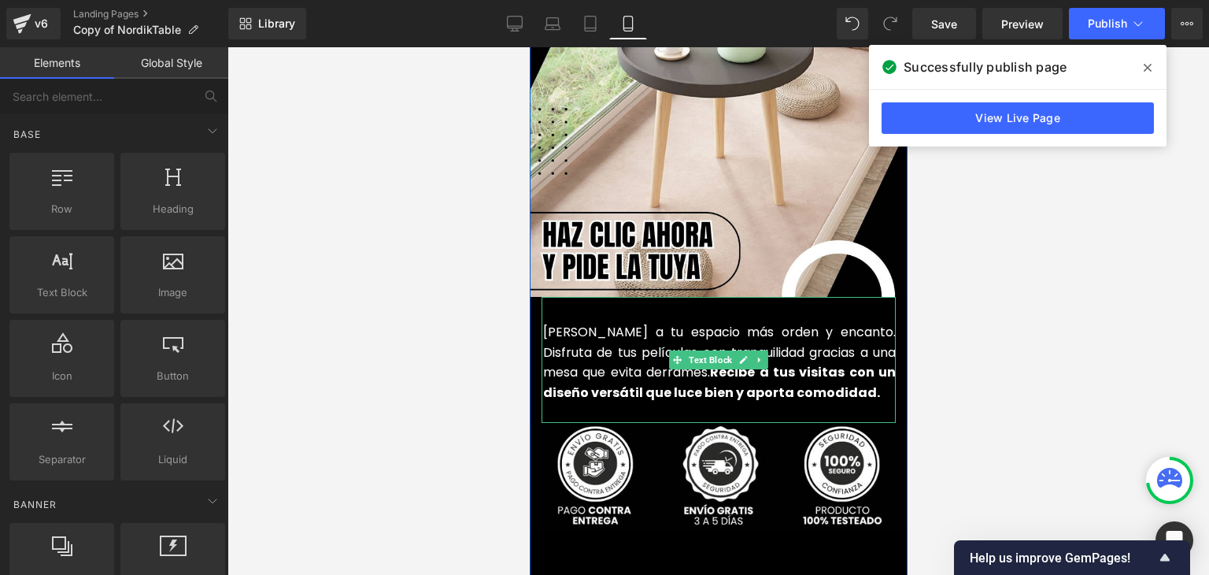
click at [568, 330] on font "[PERSON_NAME] a tu espacio más orden y encanto. Disfruta de tus películas con t…" at bounding box center [719, 362] width 353 height 79
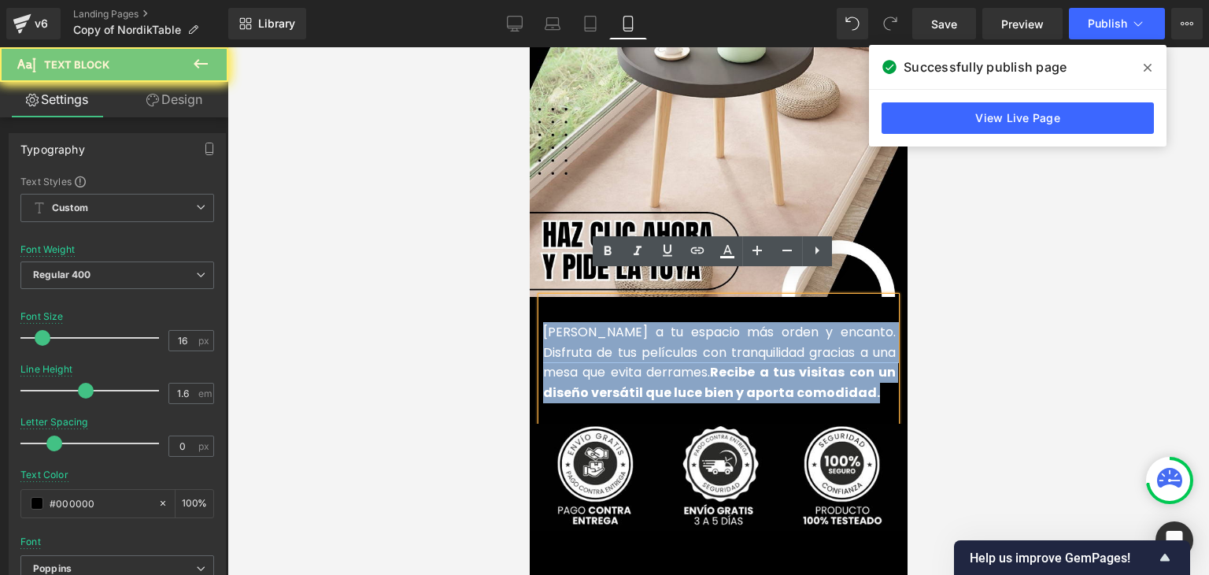
click at [568, 330] on font "[PERSON_NAME] a tu espacio más orden y encanto. Disfruta de tus películas con t…" at bounding box center [719, 362] width 353 height 79
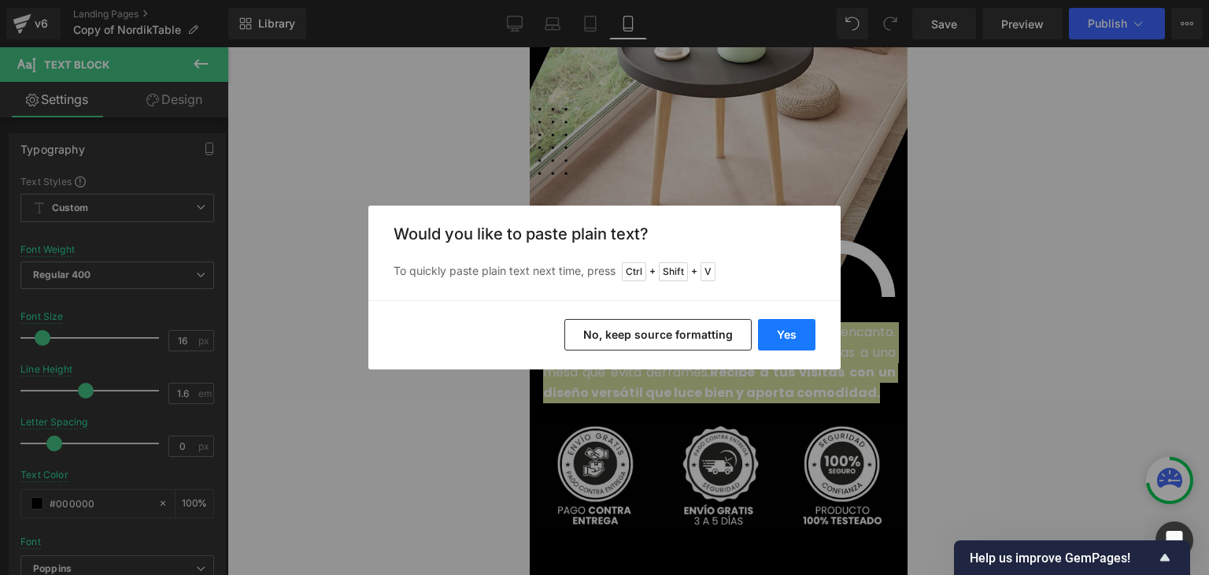
click at [802, 335] on button "Yes" at bounding box center [786, 334] width 57 height 31
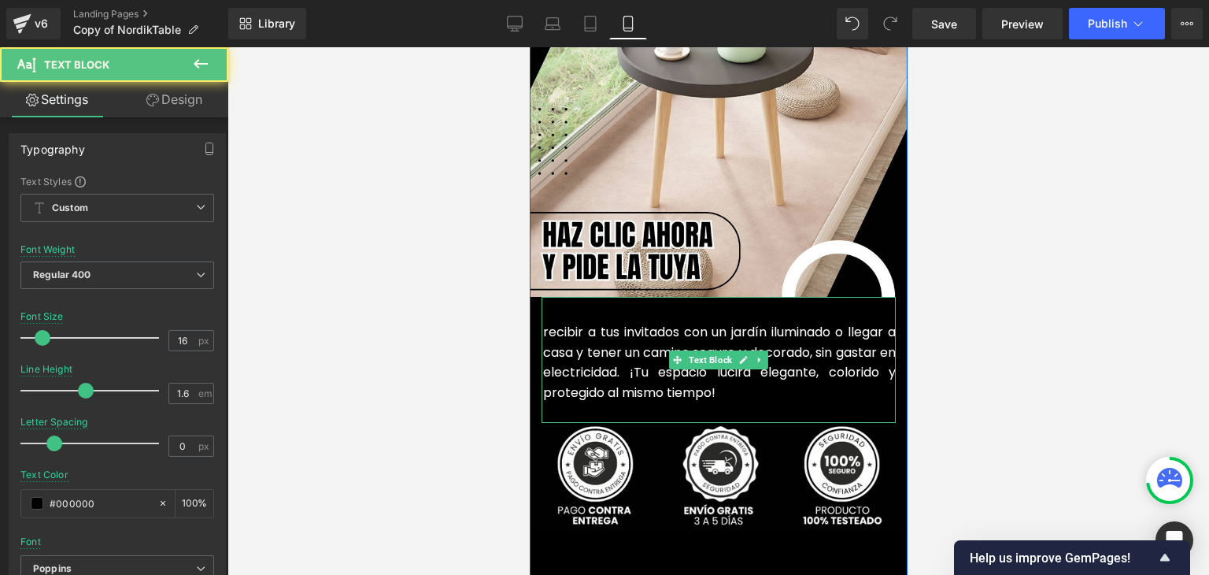
click at [577, 323] on font "recibir a tus invitados con un jardín iluminado o llegar a casa y tener un cami…" at bounding box center [719, 362] width 353 height 79
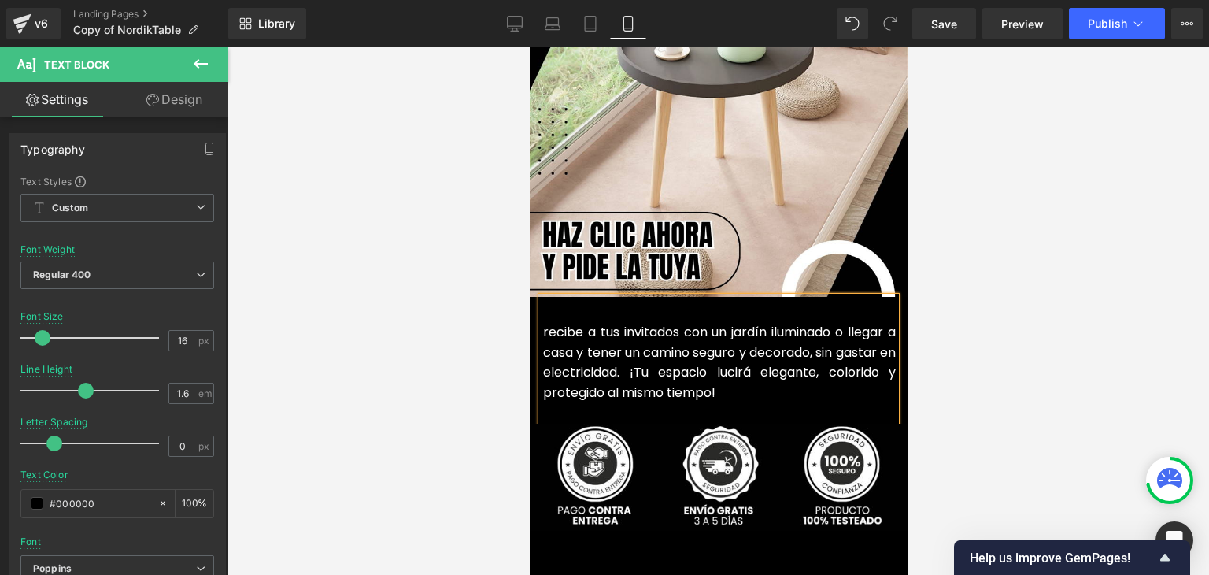
click at [543, 323] on font "recibe a tus invitados con un jardín iluminado o llegar a casa y tener un camin…" at bounding box center [719, 362] width 353 height 79
click at [606, 342] on font "Recibe a tus invitados con un jardín iluminado o llegar a casa y tener un camin…" at bounding box center [719, 362] width 353 height 79
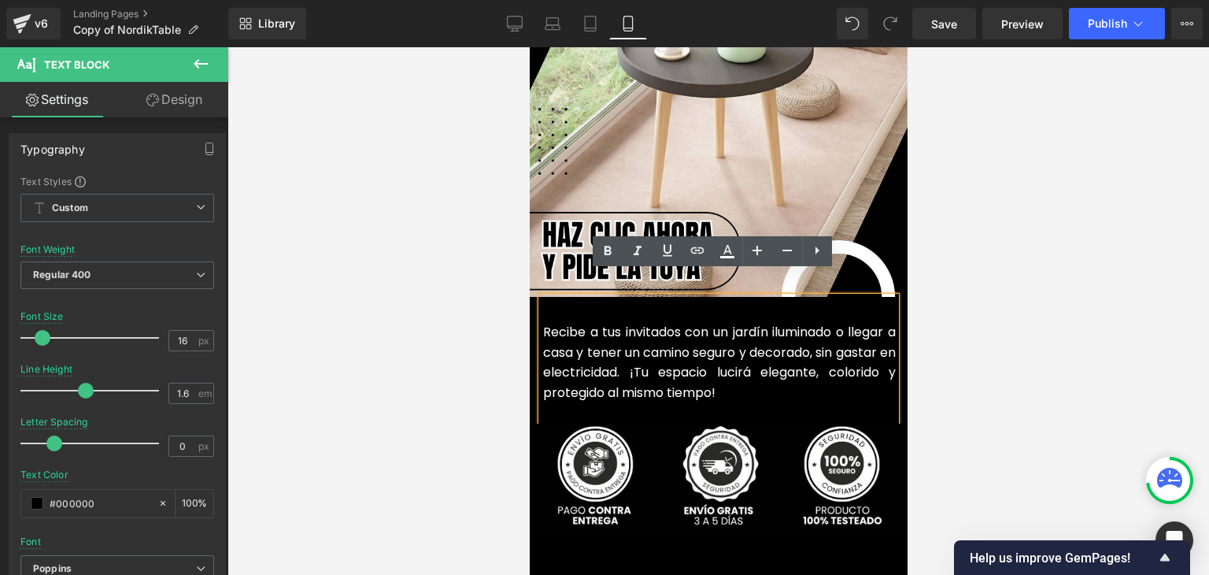
click at [594, 328] on font "Recibe a tus invitados con un jardín iluminado o llegar a casa y tener un camin…" at bounding box center [719, 362] width 353 height 79
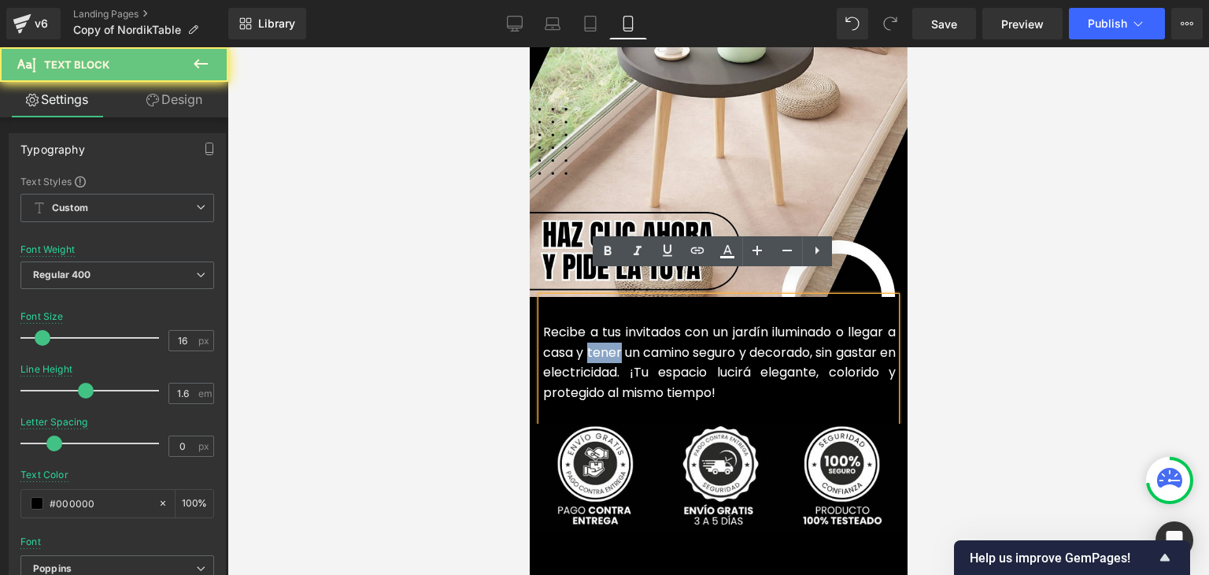
click at [594, 328] on font "Recibe a tus invitados con un jardín iluminado o llegar a casa y tener un camin…" at bounding box center [719, 362] width 353 height 79
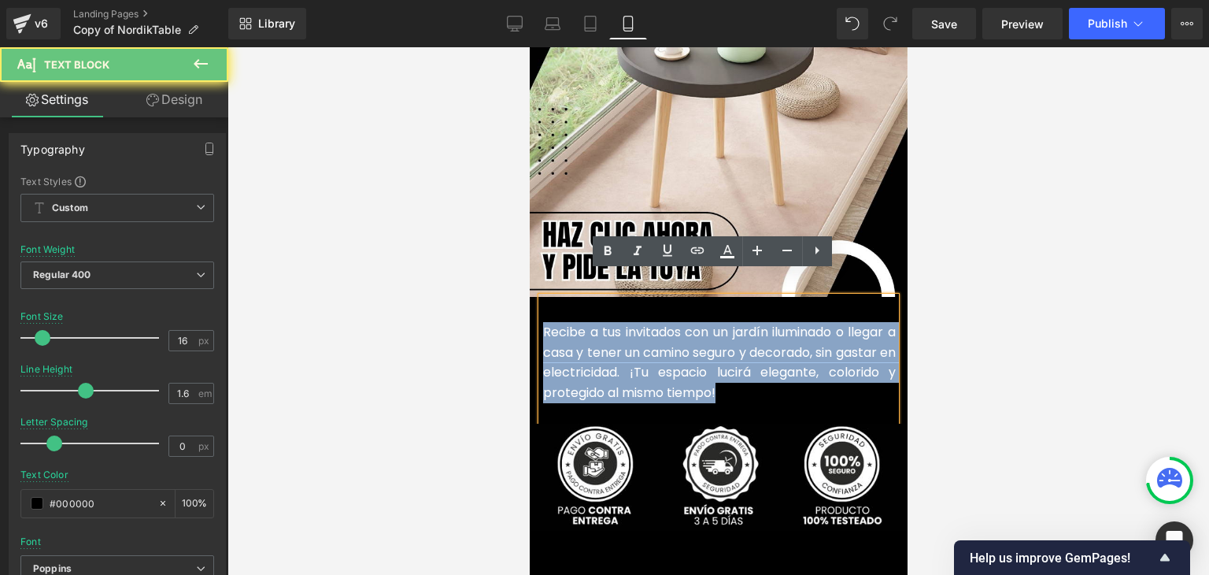
click at [594, 328] on font "Recibe a tus invitados con un jardín iluminado o llegar a casa y tener un camin…" at bounding box center [719, 362] width 353 height 79
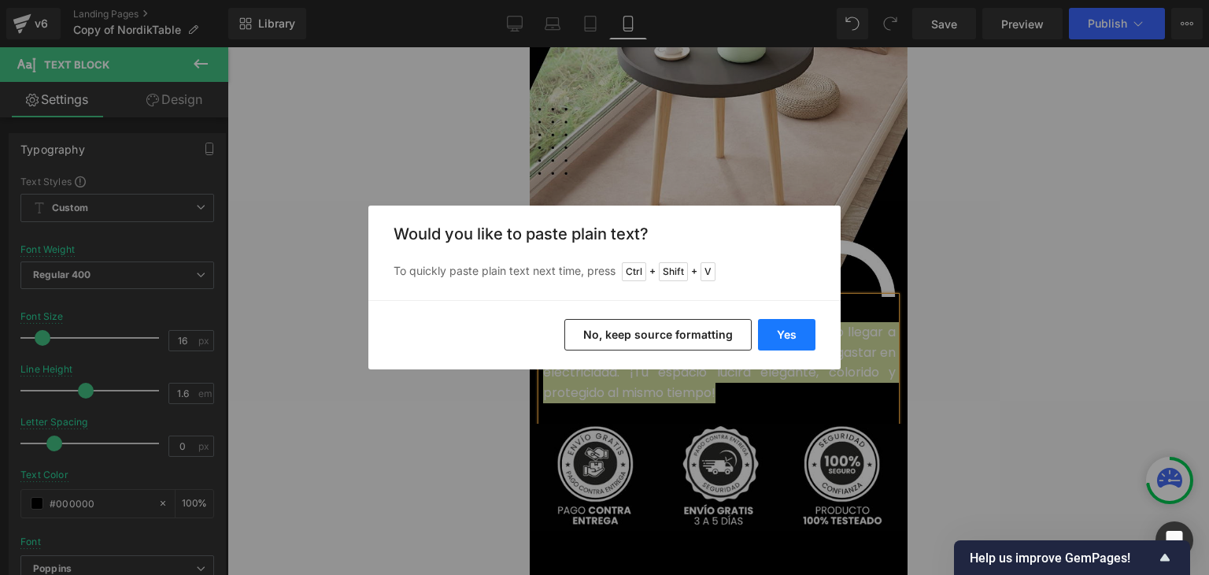
click at [781, 340] on button "Yes" at bounding box center [786, 334] width 57 height 31
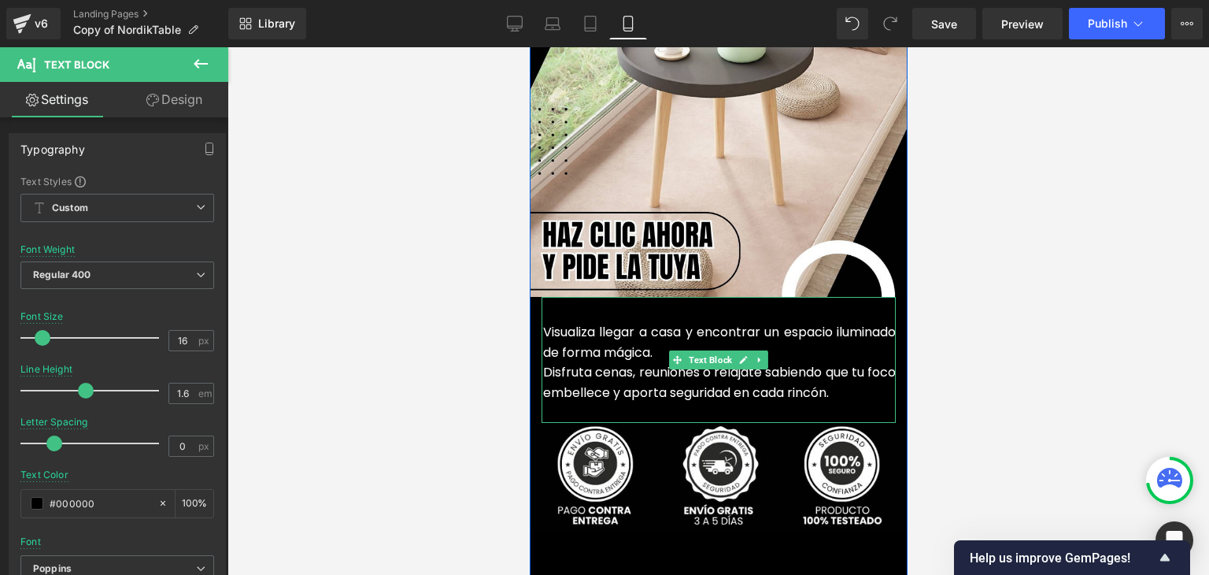
click at [598, 363] on font "Disfruta cenas, reuniones o relájate sabiendo que tu foco embellece y aporta se…" at bounding box center [719, 382] width 353 height 39
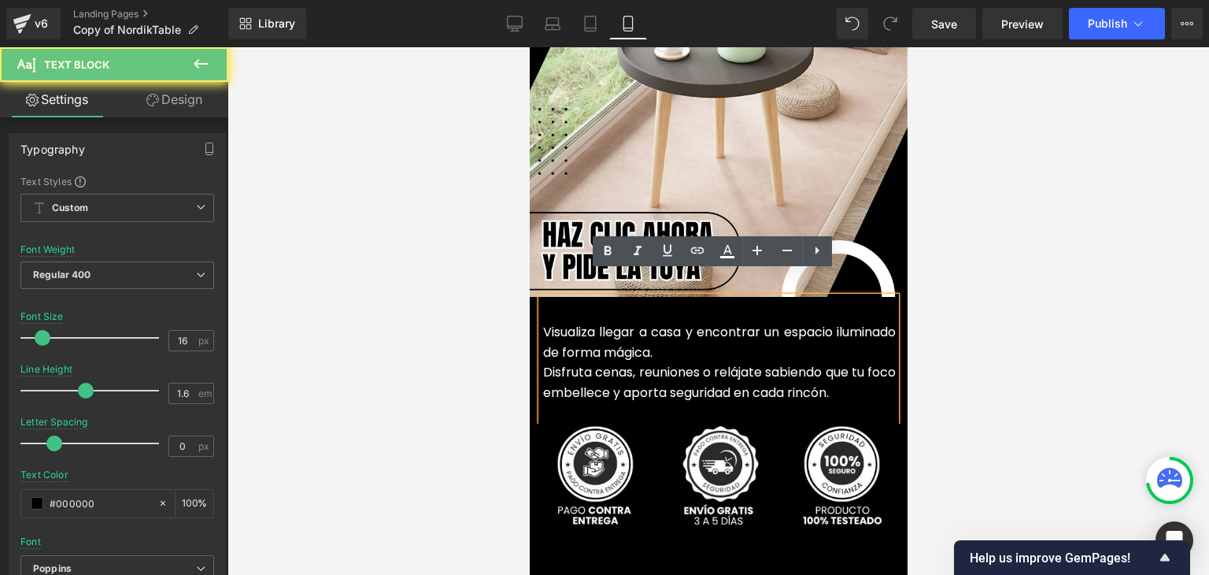
click at [587, 363] on font "Disfruta cenas, reuniones o relájate sabiendo que tu foco embellece y aporta se…" at bounding box center [719, 382] width 353 height 39
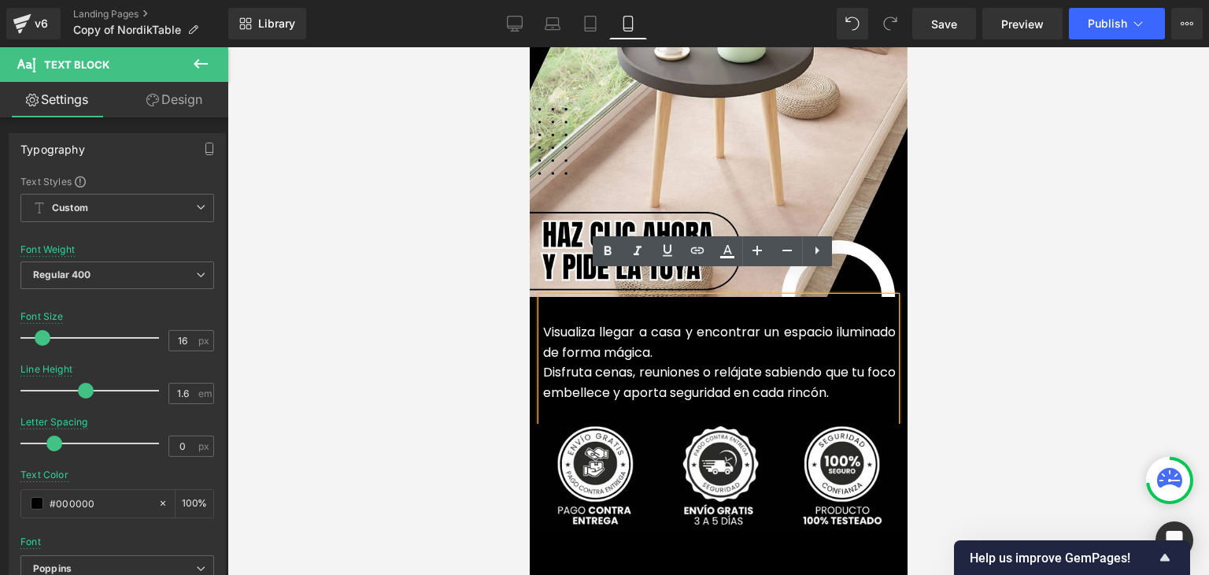
click at [543, 363] on font "Disfruta cenas, reuniones o relájate sabiendo que tu foco embellece y aporta se…" at bounding box center [719, 382] width 353 height 39
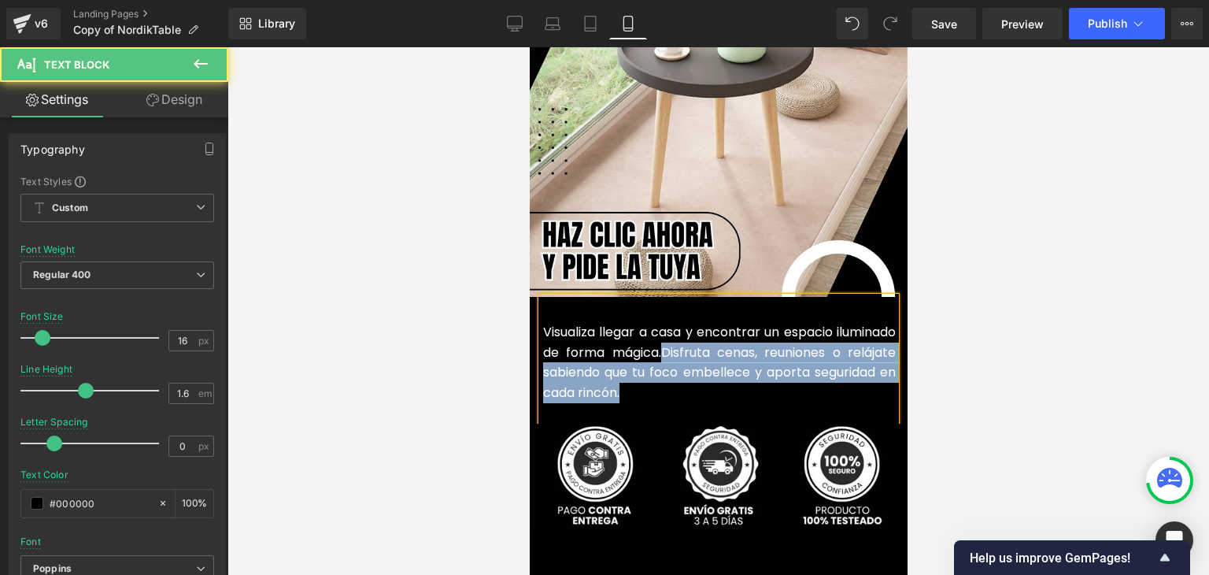
drag, startPoint x: 713, startPoint y: 366, endPoint x: 729, endPoint y: 335, distance: 35.6
click at [729, 335] on p "Visualiza llegar a casa y encontrar un espacio iluminado de forma mágica. Disfr…" at bounding box center [719, 362] width 353 height 80
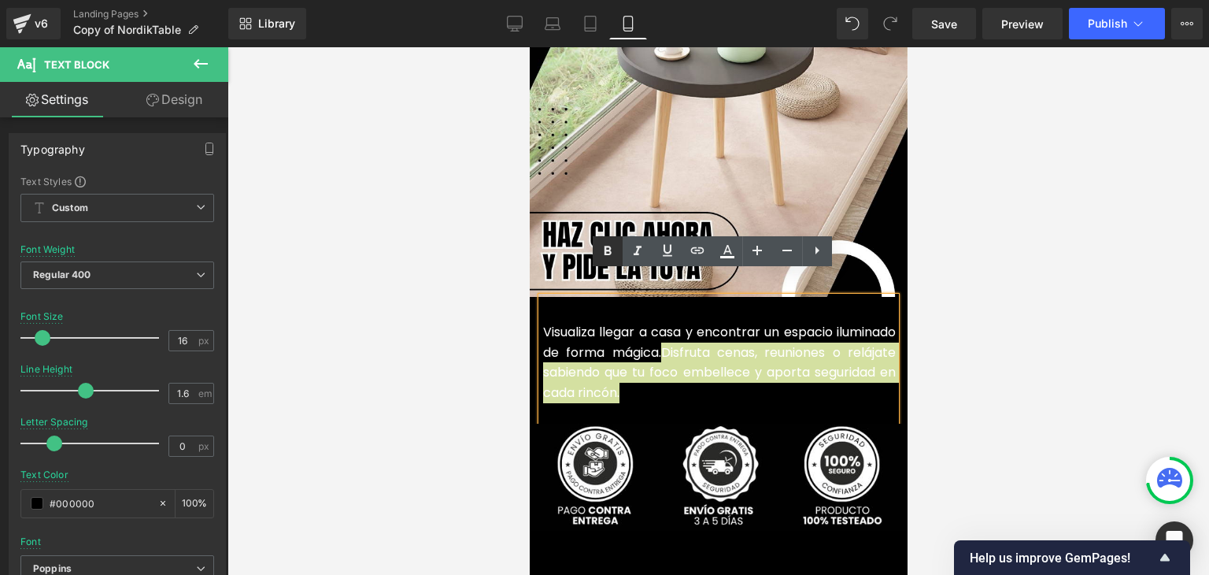
click at [611, 254] on icon at bounding box center [608, 250] width 7 height 9
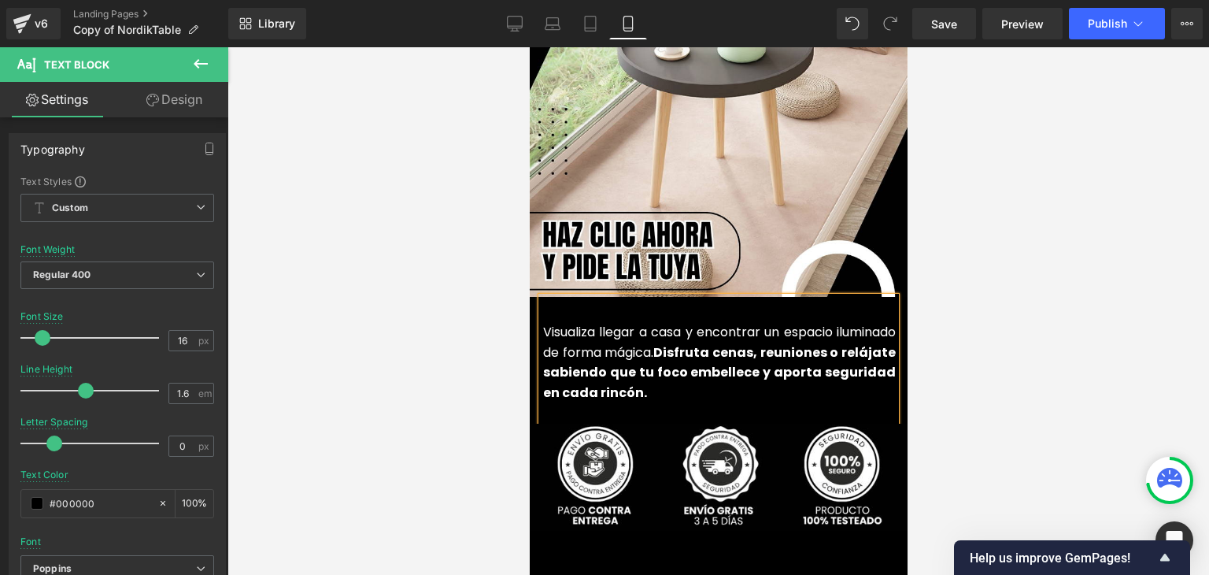
click at [974, 215] on div at bounding box center [719, 311] width 982 height 528
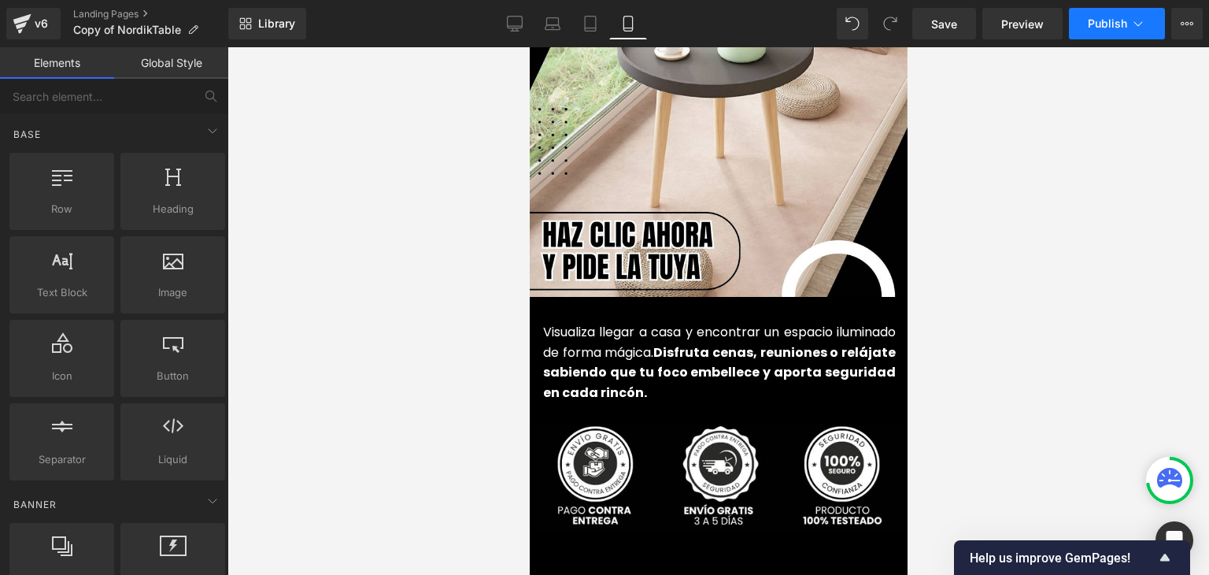
click at [1102, 31] on button "Publish" at bounding box center [1117, 23] width 96 height 31
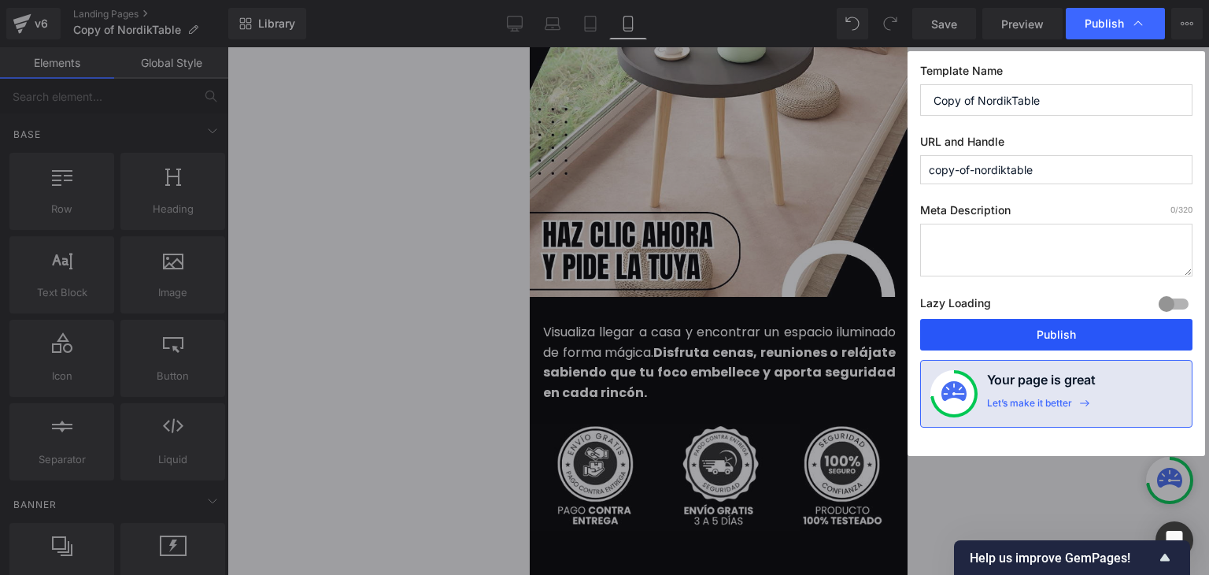
click at [1057, 325] on button "Publish" at bounding box center [1056, 334] width 272 height 31
